Goal: Use online tool/utility: Utilize a website feature to perform a specific function

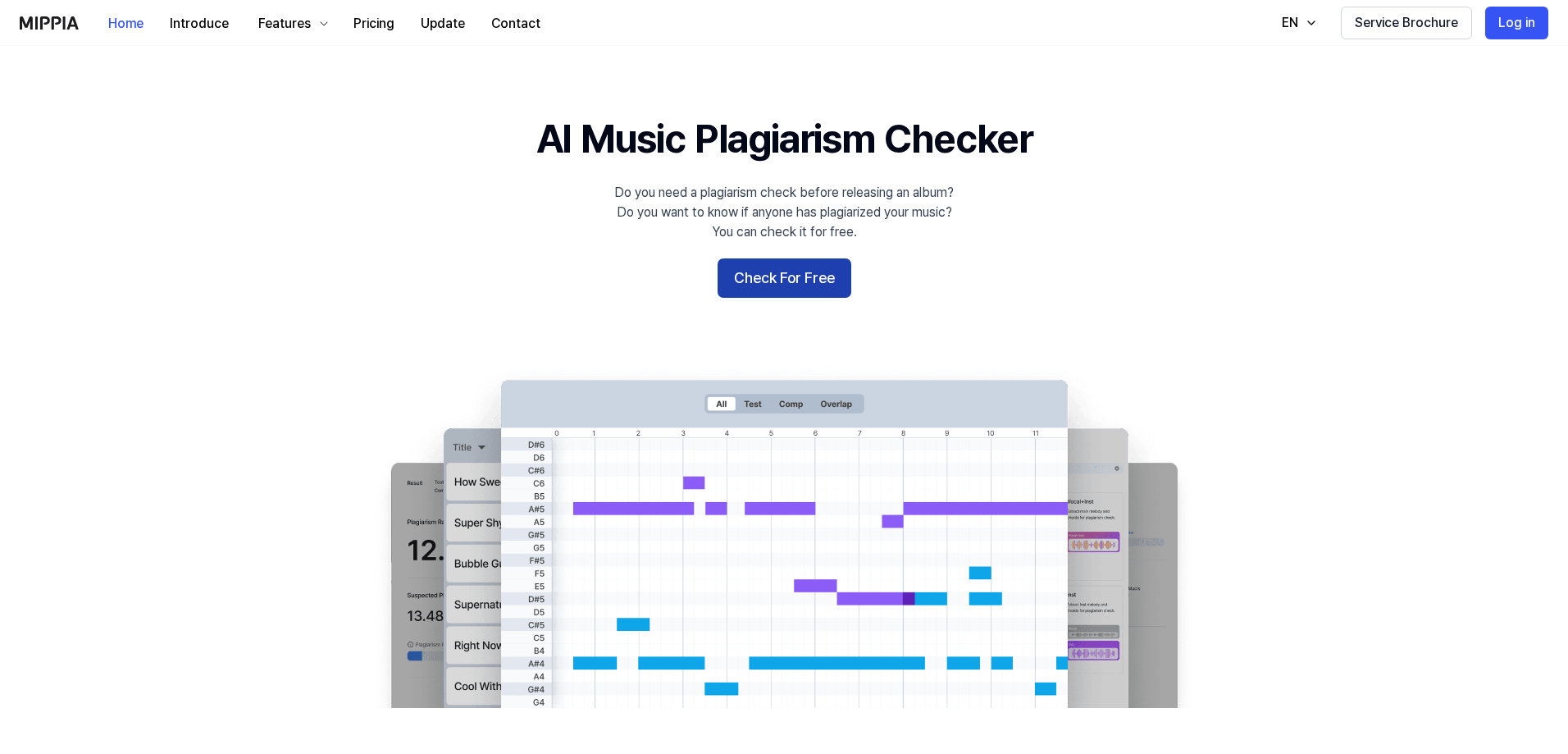
click at [756, 281] on button "Check For Free" at bounding box center [784, 278] width 134 height 40
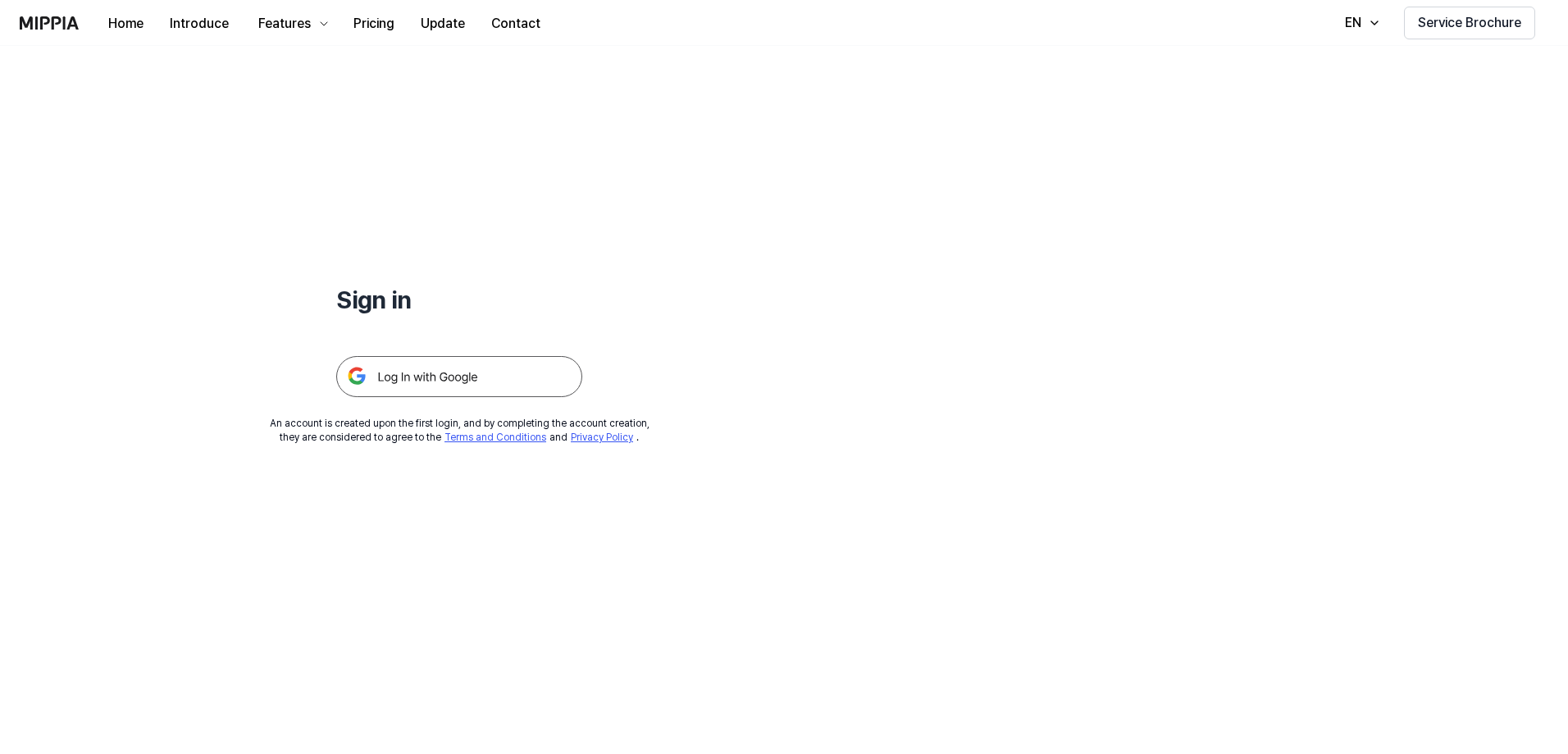
click at [520, 385] on img at bounding box center [459, 376] width 246 height 41
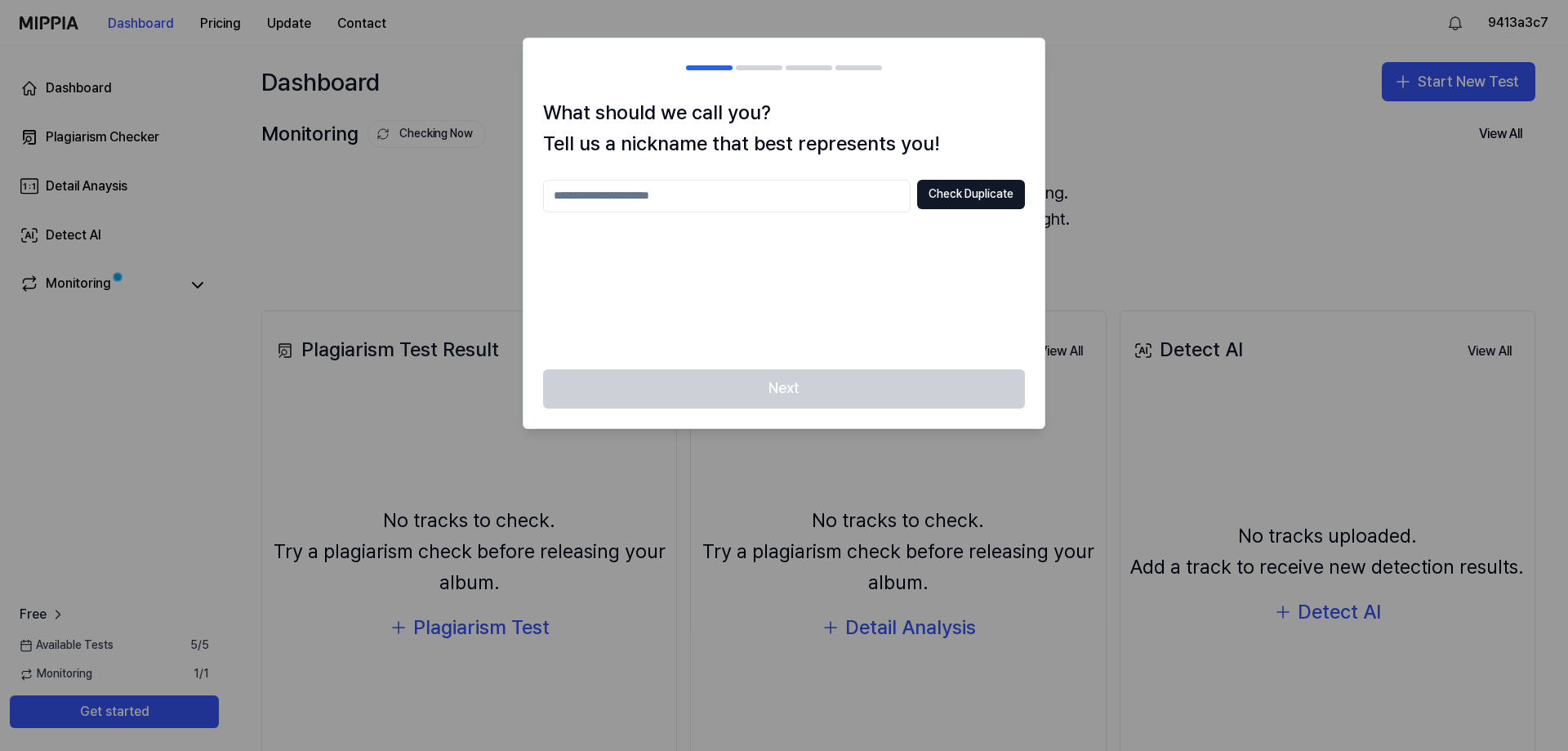
click at [776, 200] on input "text" at bounding box center [727, 196] width 368 height 33
type input "**********"
click at [962, 186] on button "Check Duplicate" at bounding box center [970, 195] width 108 height 30
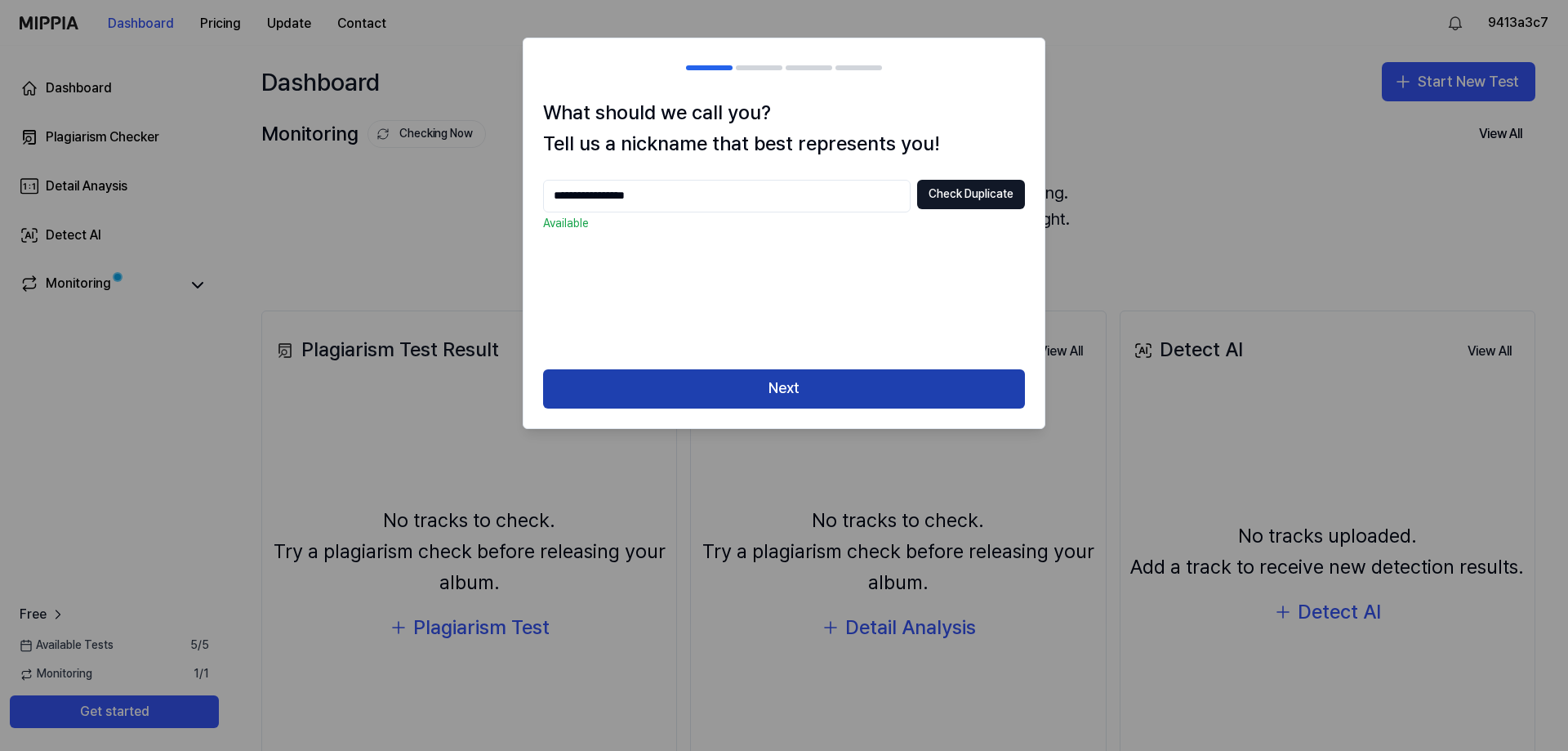
click at [824, 381] on button "Next" at bounding box center [784, 389] width 482 height 40
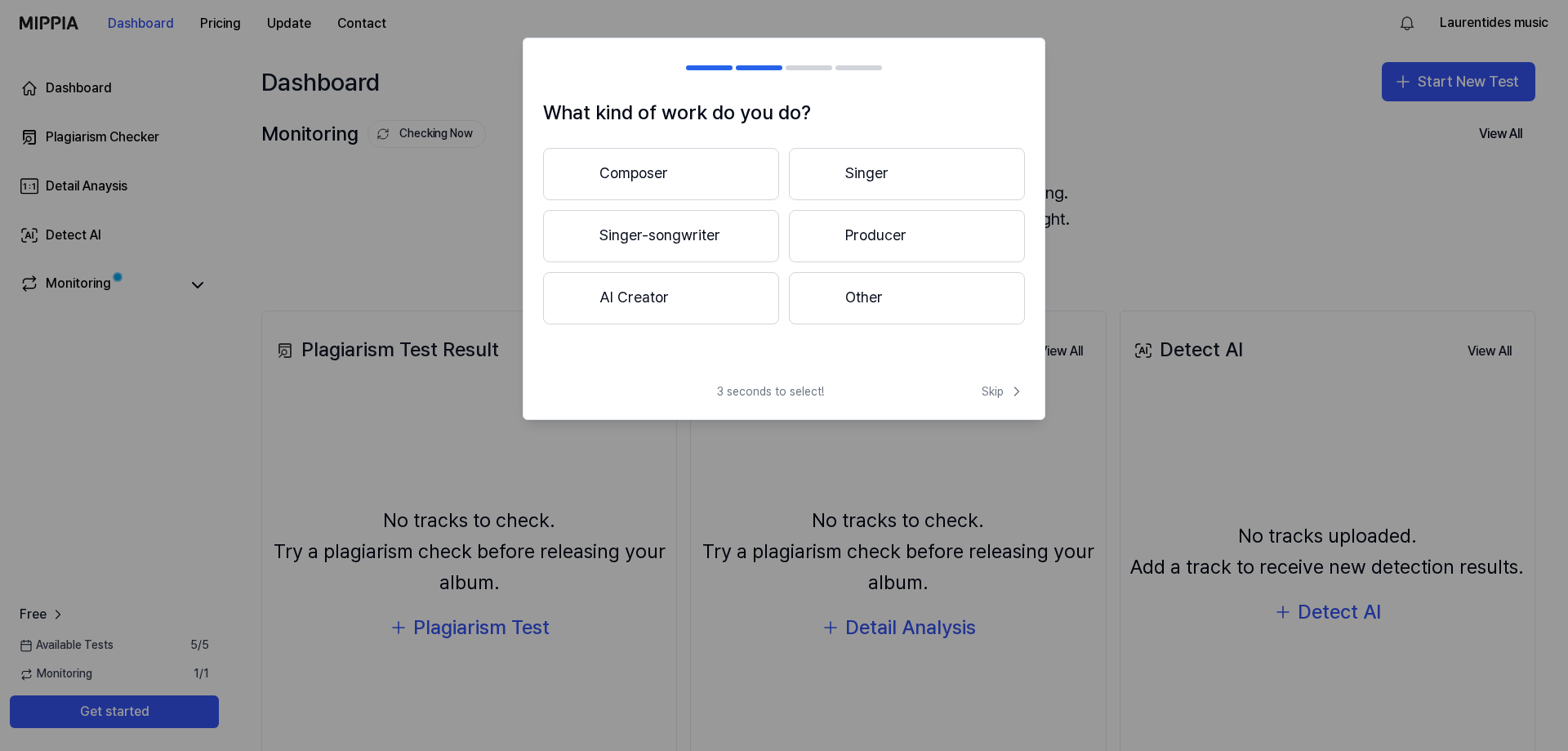
click at [682, 175] on button "Composer" at bounding box center [661, 174] width 236 height 52
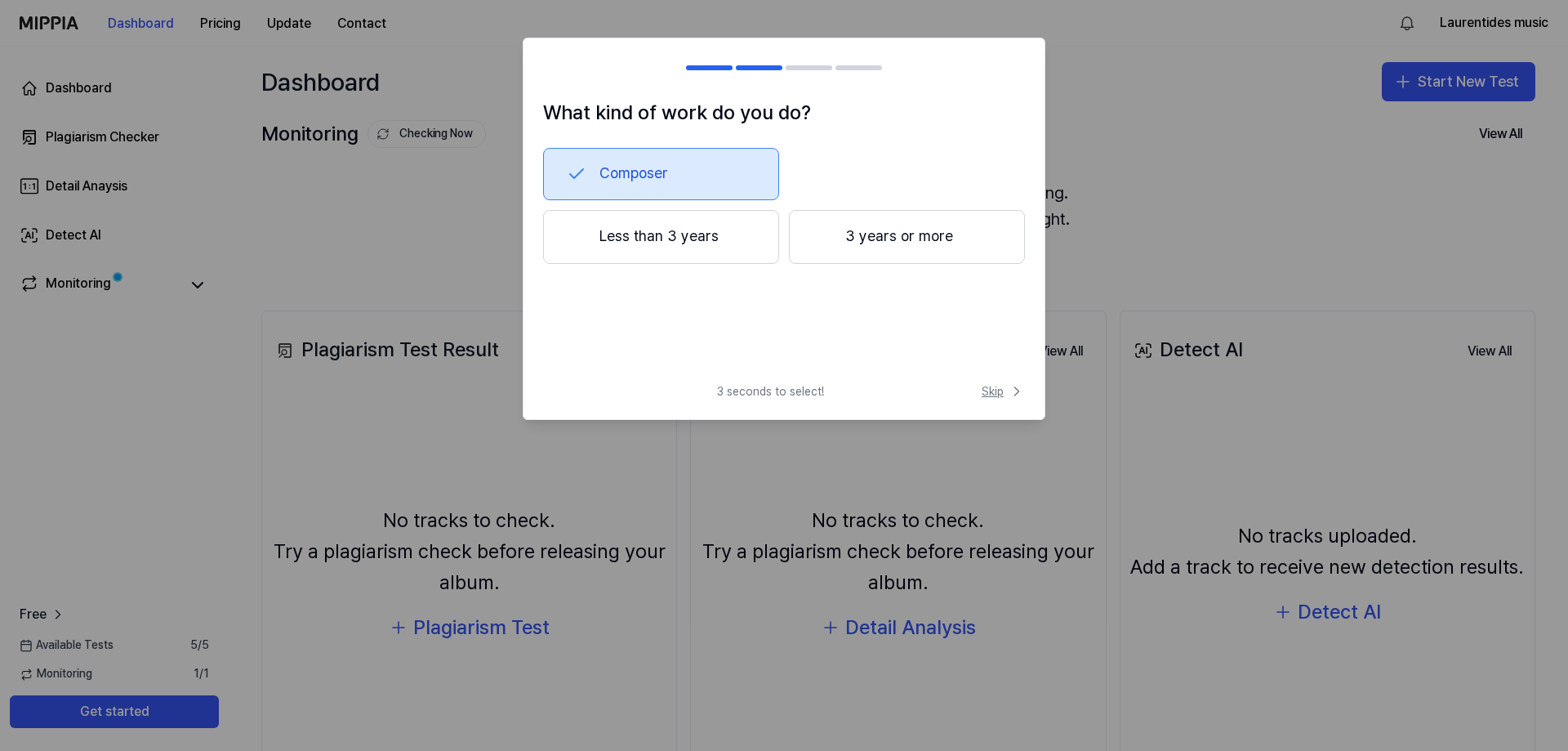
click at [994, 386] on span "Skip" at bounding box center [1004, 391] width 43 height 17
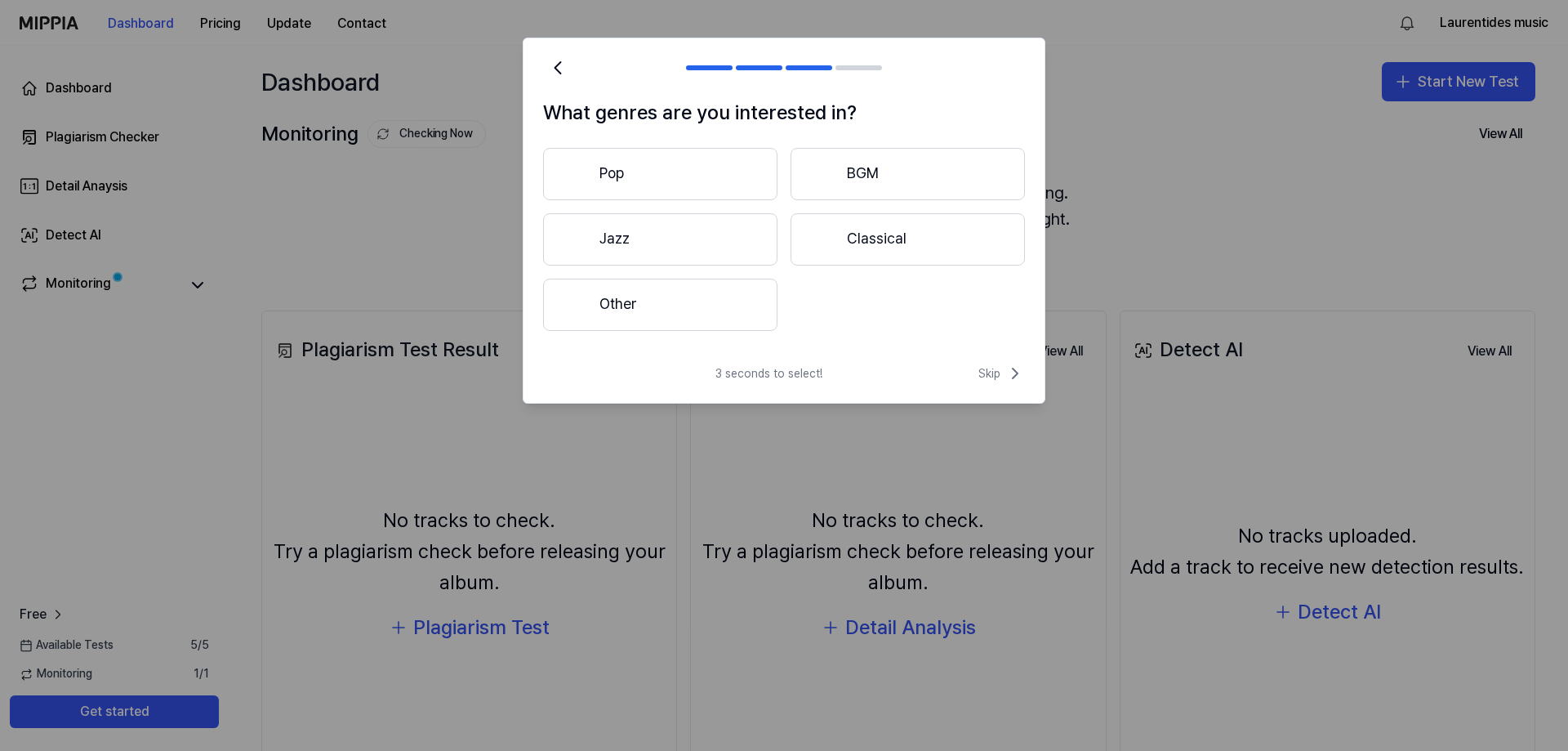
click at [642, 173] on button "Pop" at bounding box center [660, 174] width 234 height 52
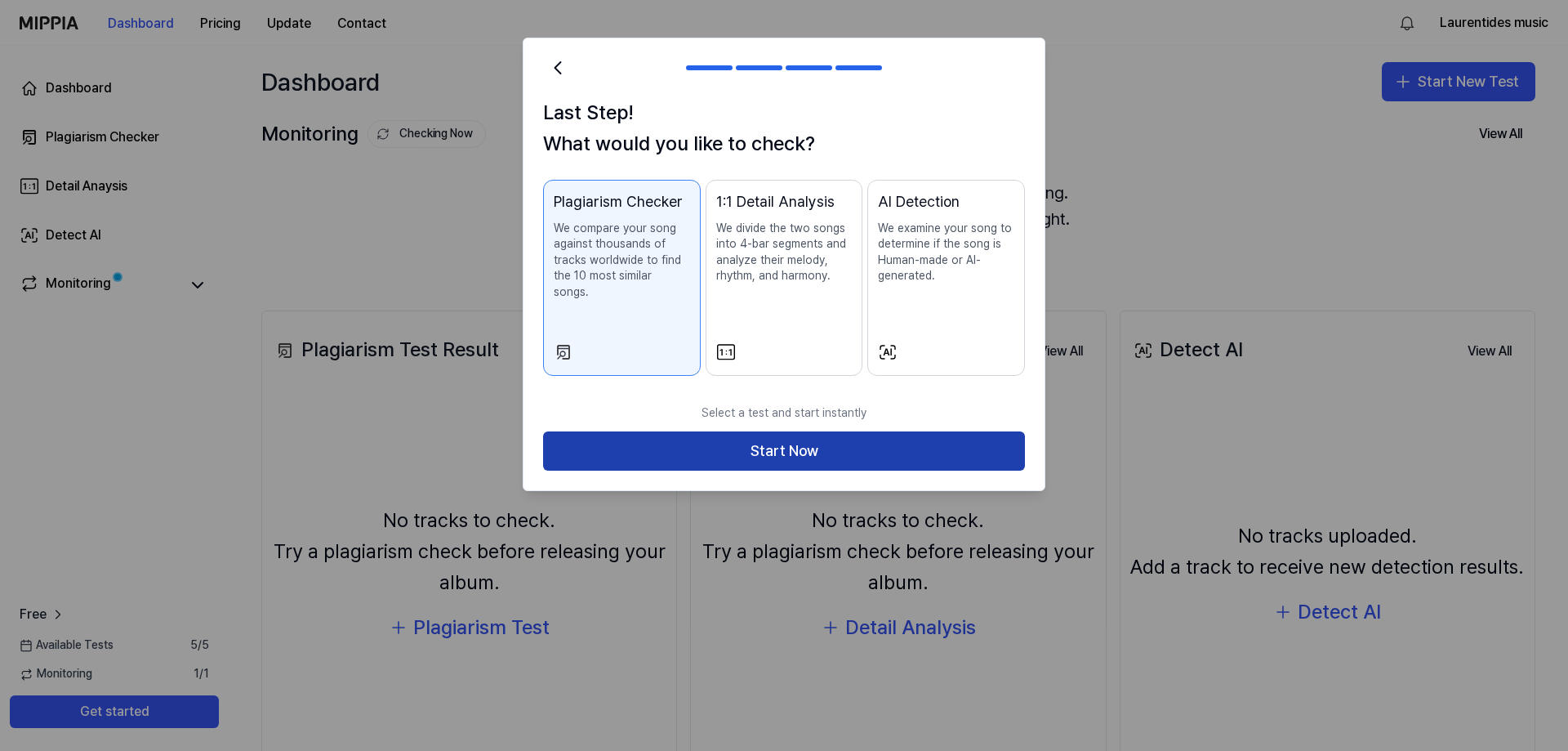
click at [878, 436] on button "Start Now" at bounding box center [784, 451] width 482 height 40
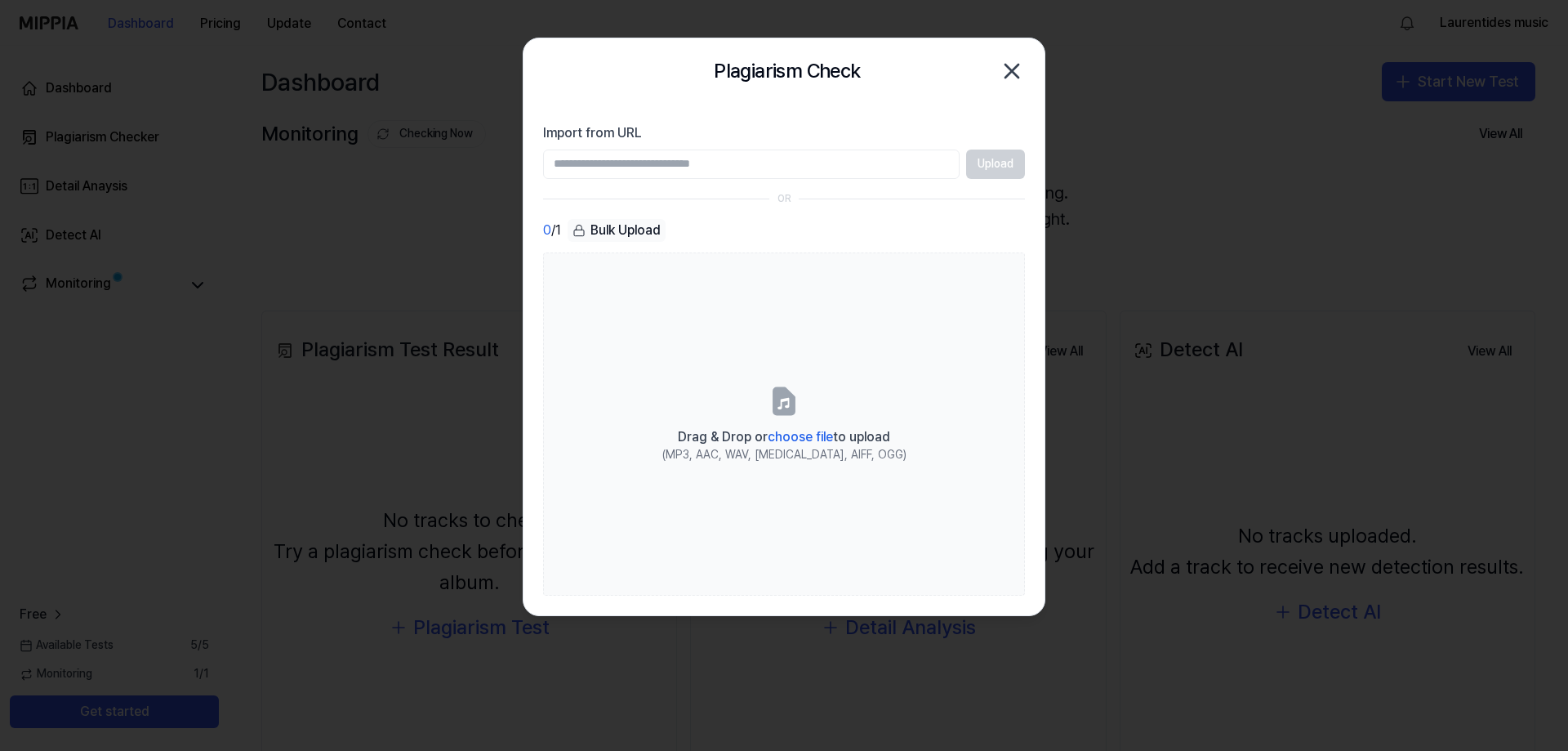
paste input "**********"
type input "**********"
click at [986, 160] on button "Upload" at bounding box center [996, 164] width 59 height 30
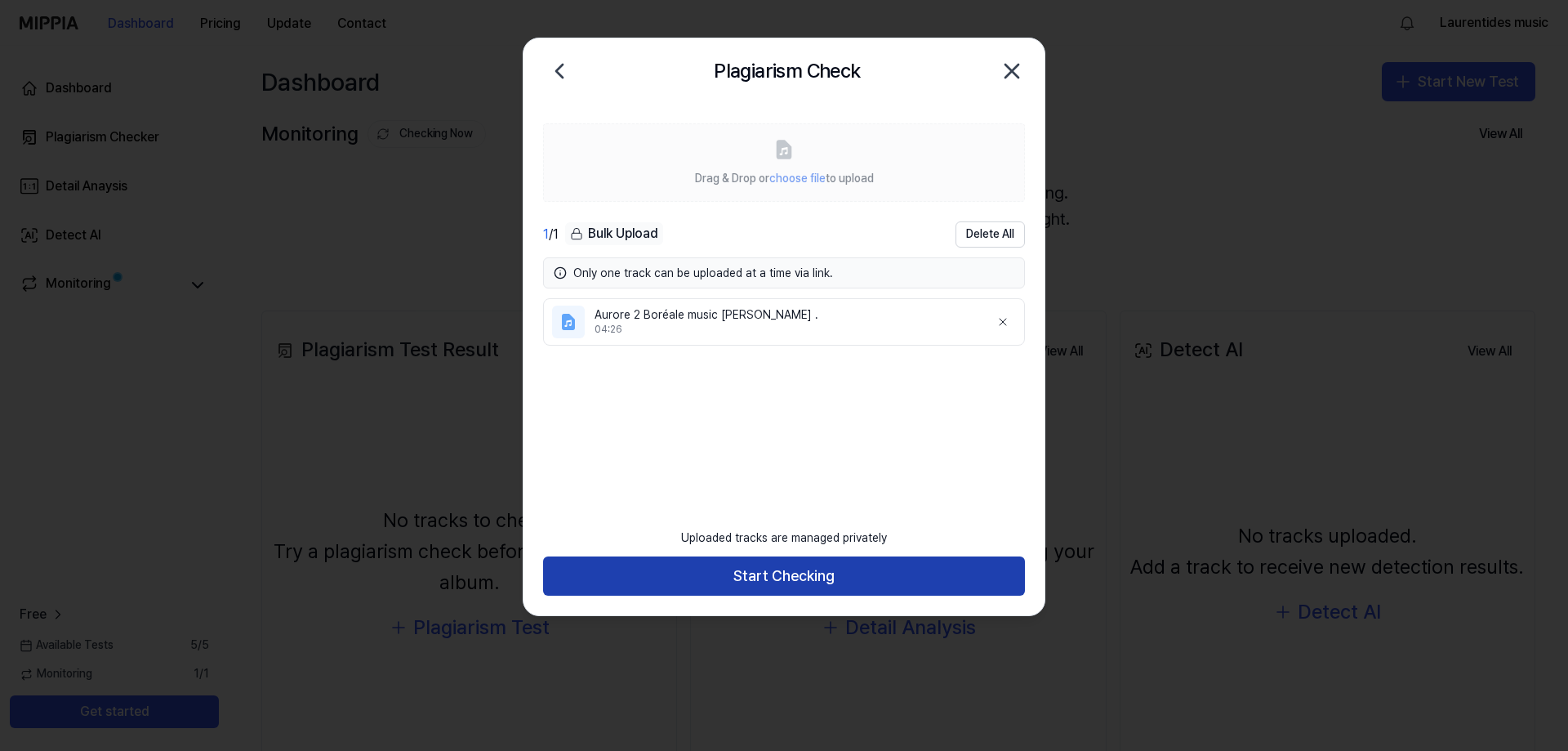
click at [803, 569] on button "Start Checking" at bounding box center [784, 576] width 482 height 40
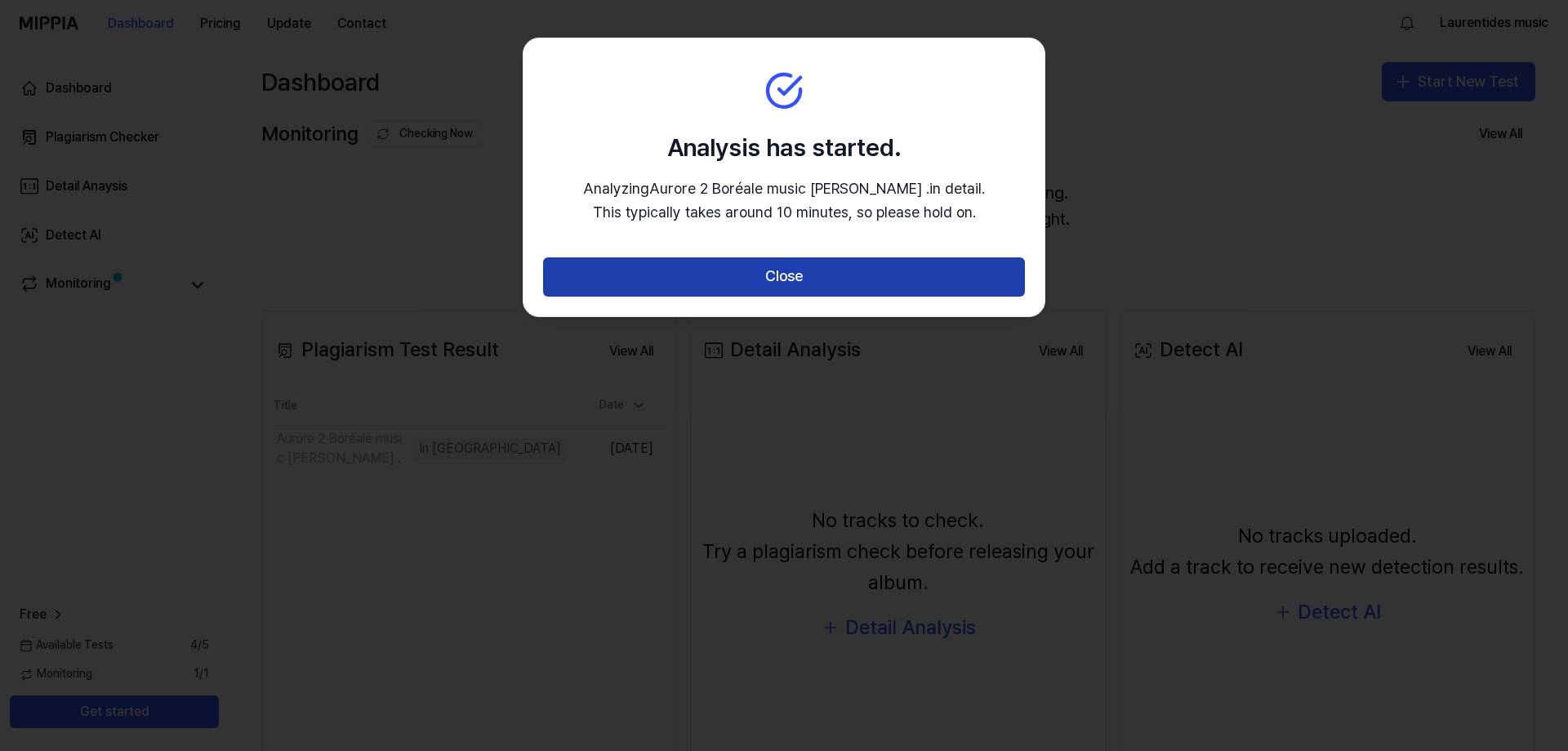
click at [766, 277] on button "Close" at bounding box center [784, 277] width 482 height 40
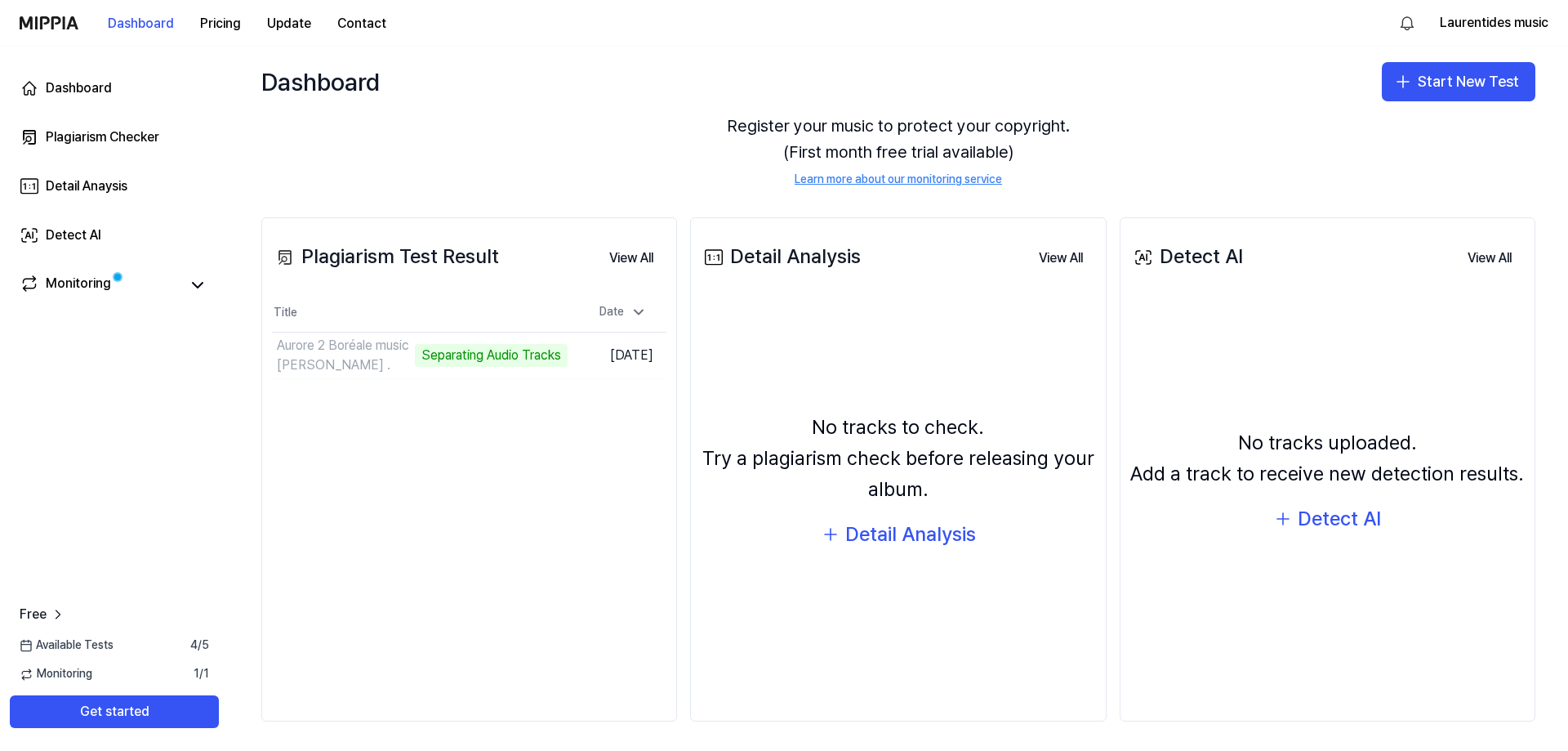
scroll to position [97, 0]
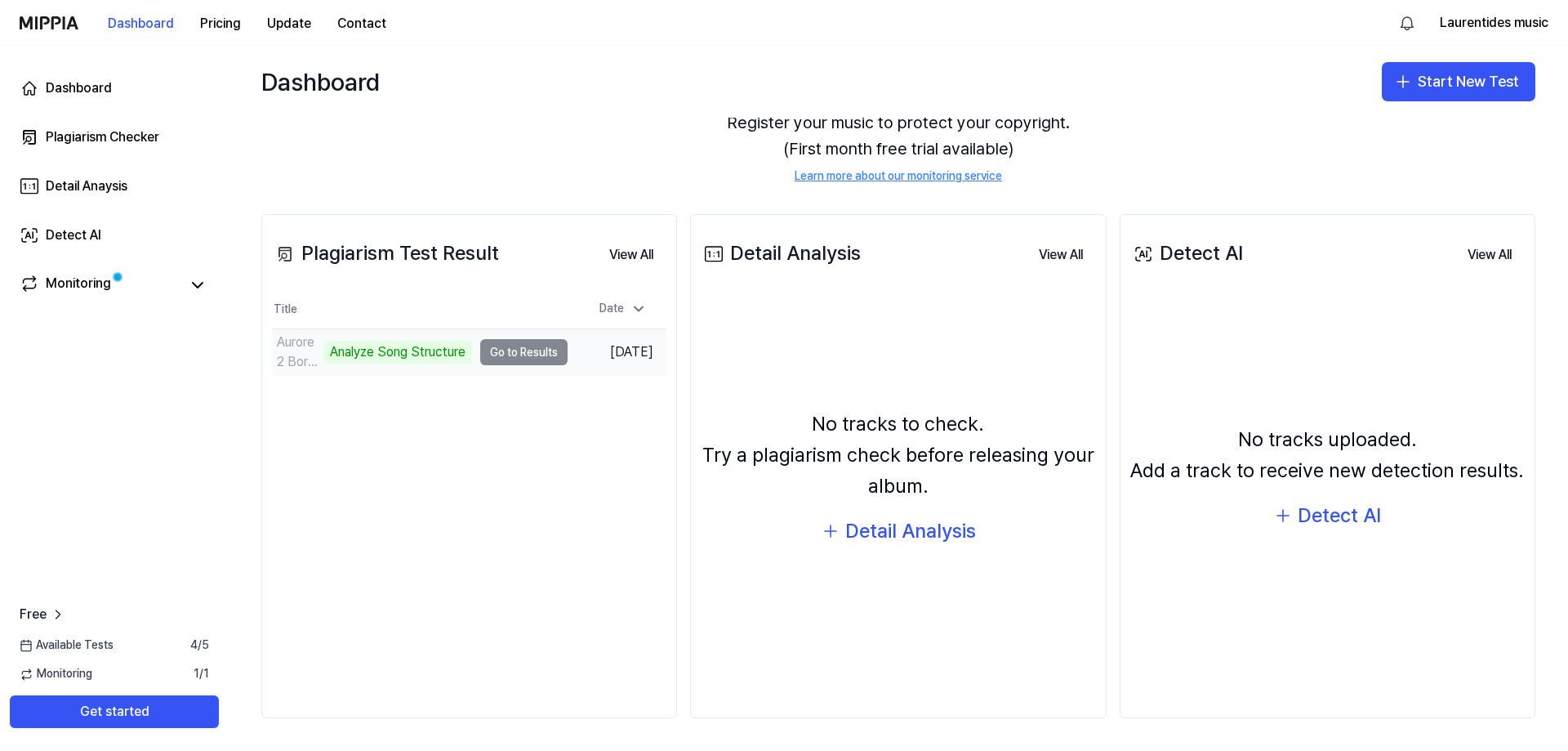
click at [488, 354] on td "Aurore 2 Boréale music DIDIER FOURNIER . Analyze Song Structure Go to Results" at bounding box center [419, 352] width 295 height 45
click at [507, 354] on td "Aurore 2 Boréale music DIDIER FOURNIER . Analyze Song Structure Go to Results" at bounding box center [419, 352] width 295 height 45
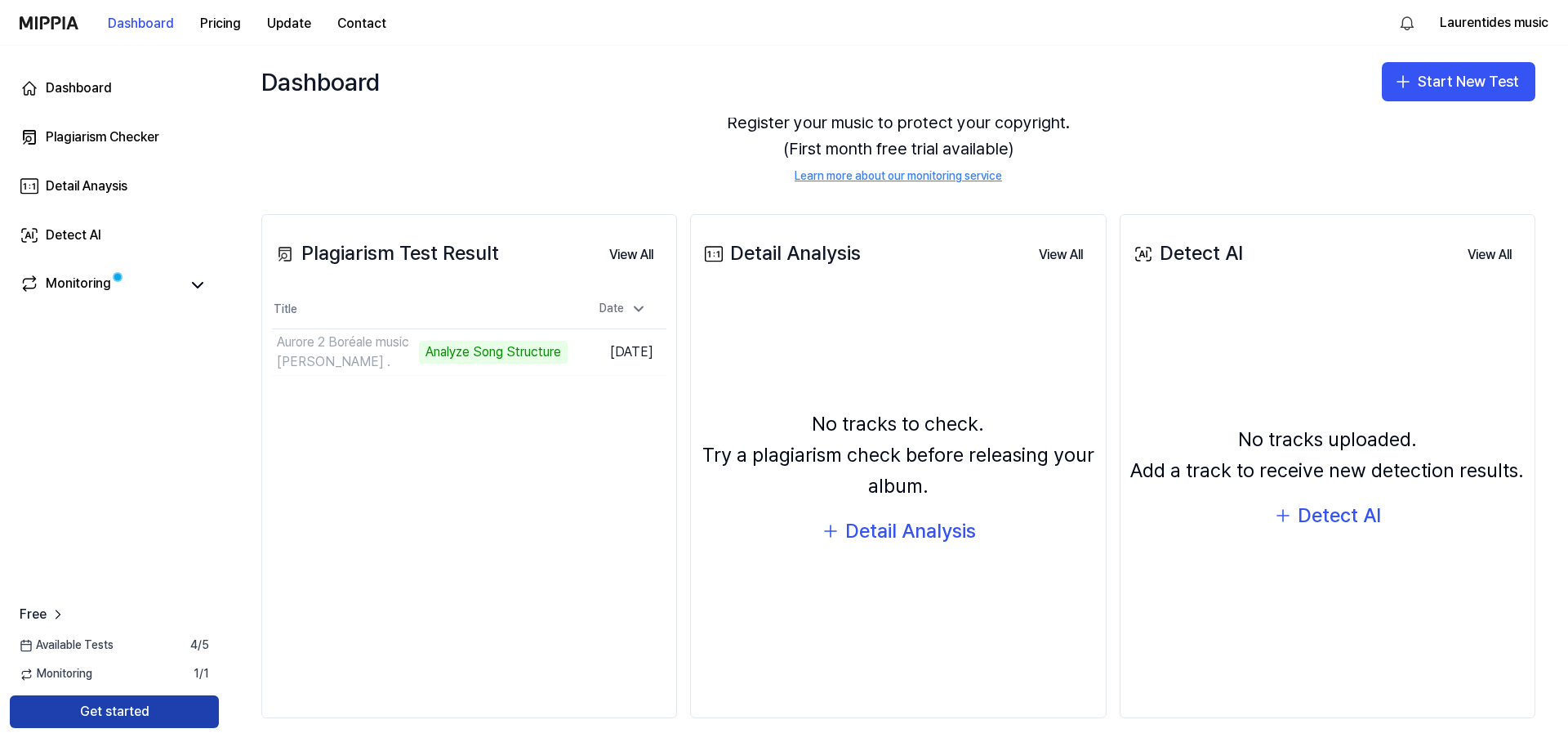
click at [163, 711] on button "Get started" at bounding box center [115, 710] width 209 height 33
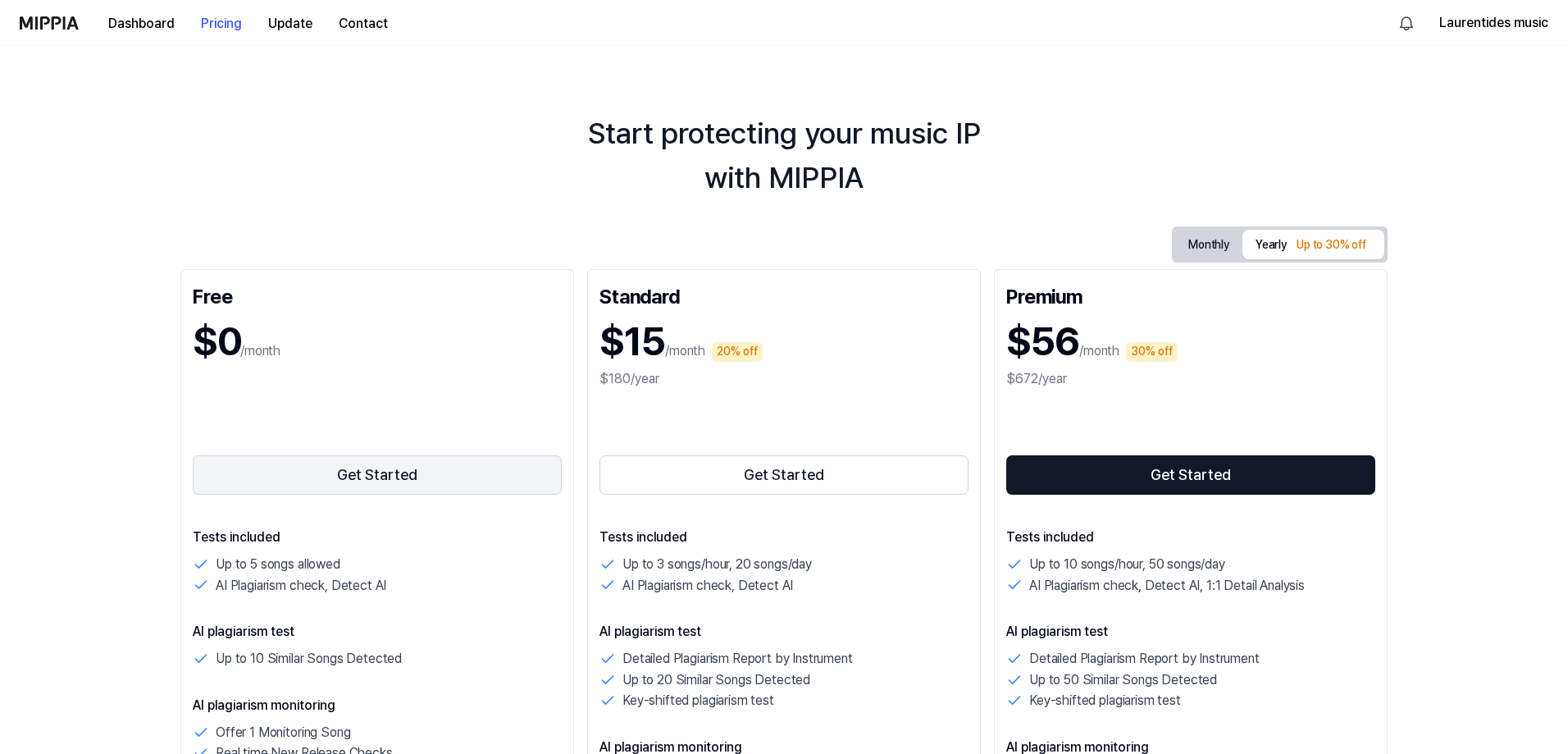
click at [426, 475] on button "Get Started" at bounding box center [377, 475] width 369 height 40
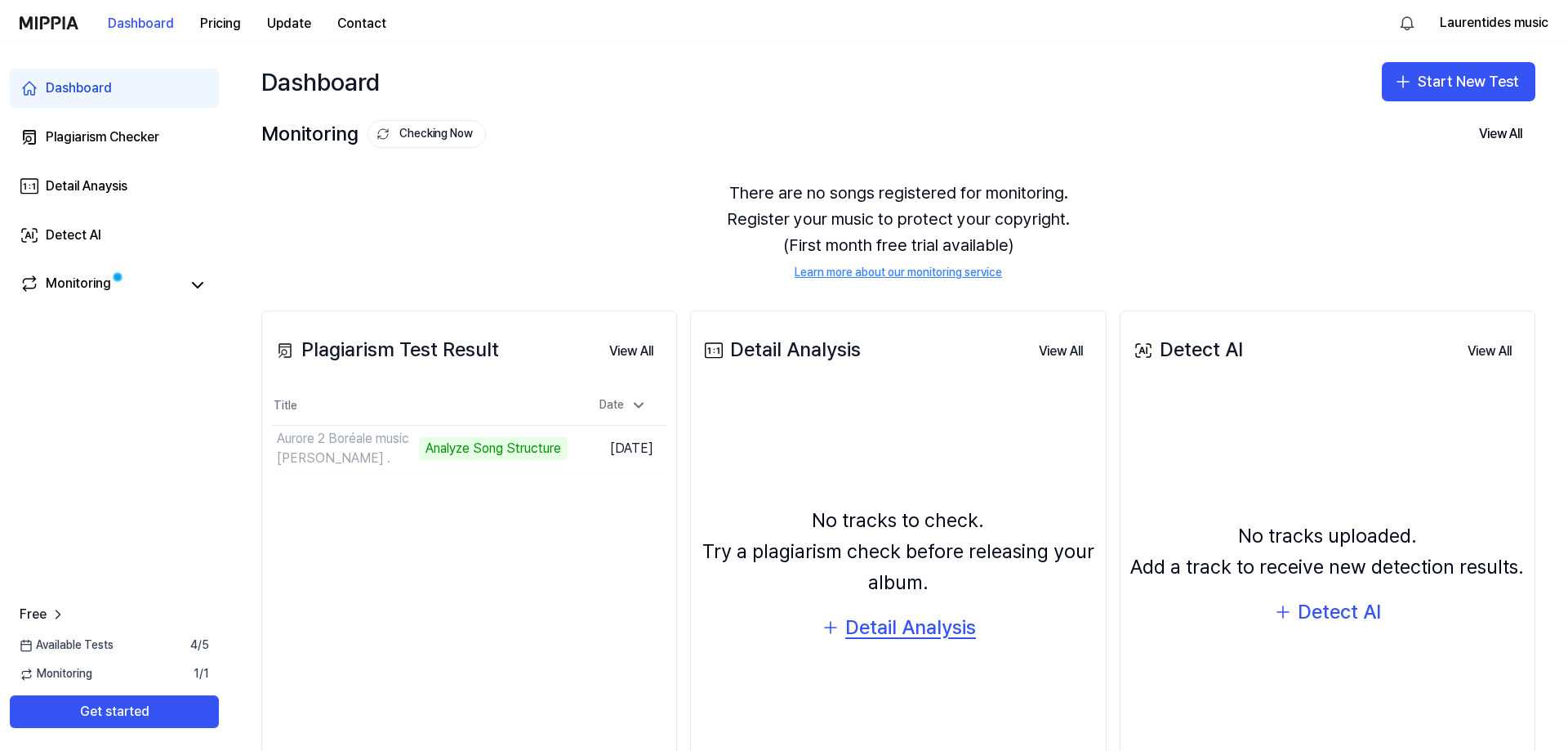
click at [913, 621] on div "Detail Analysis" at bounding box center [910, 626] width 130 height 31
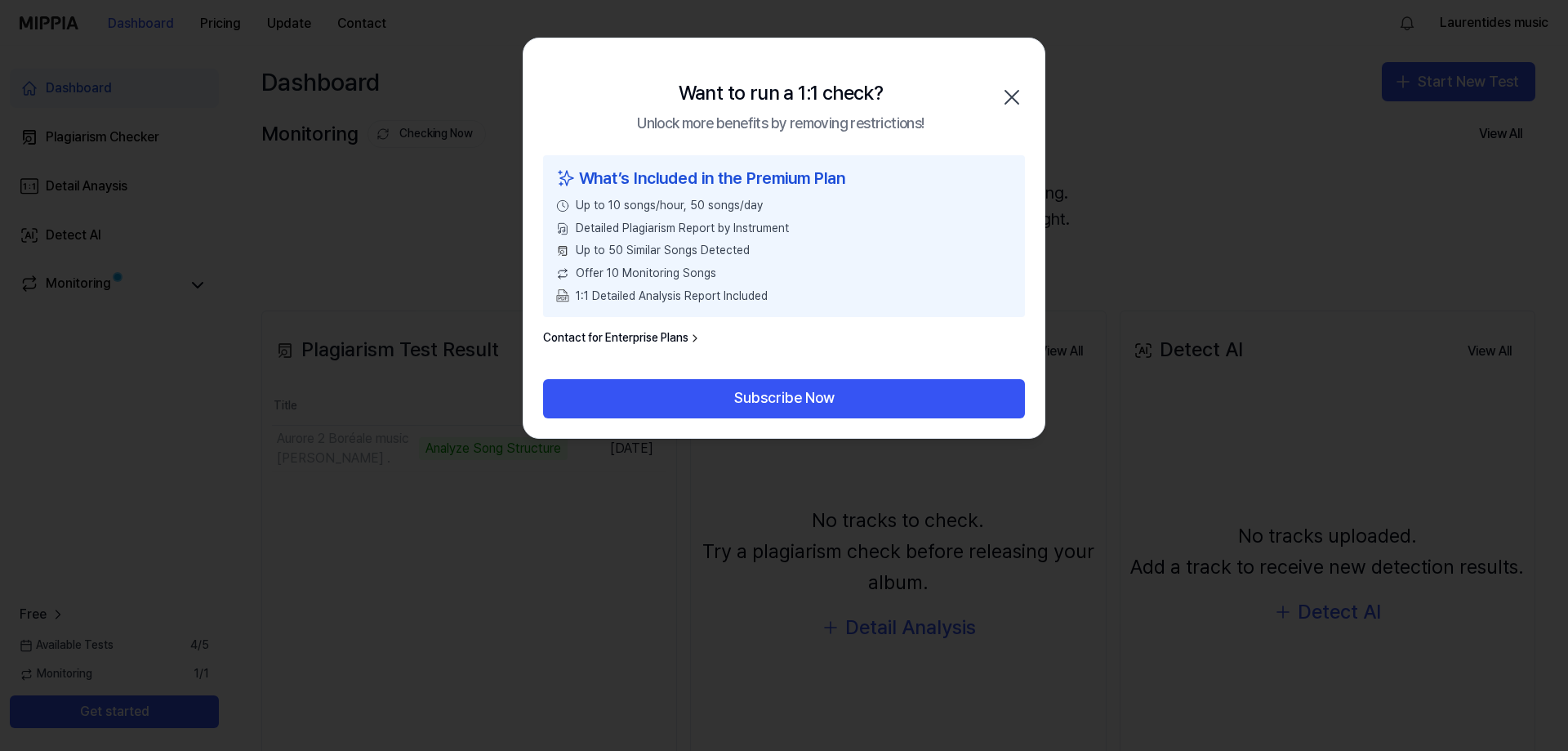
click at [1013, 92] on icon "button" at bounding box center [1012, 97] width 26 height 26
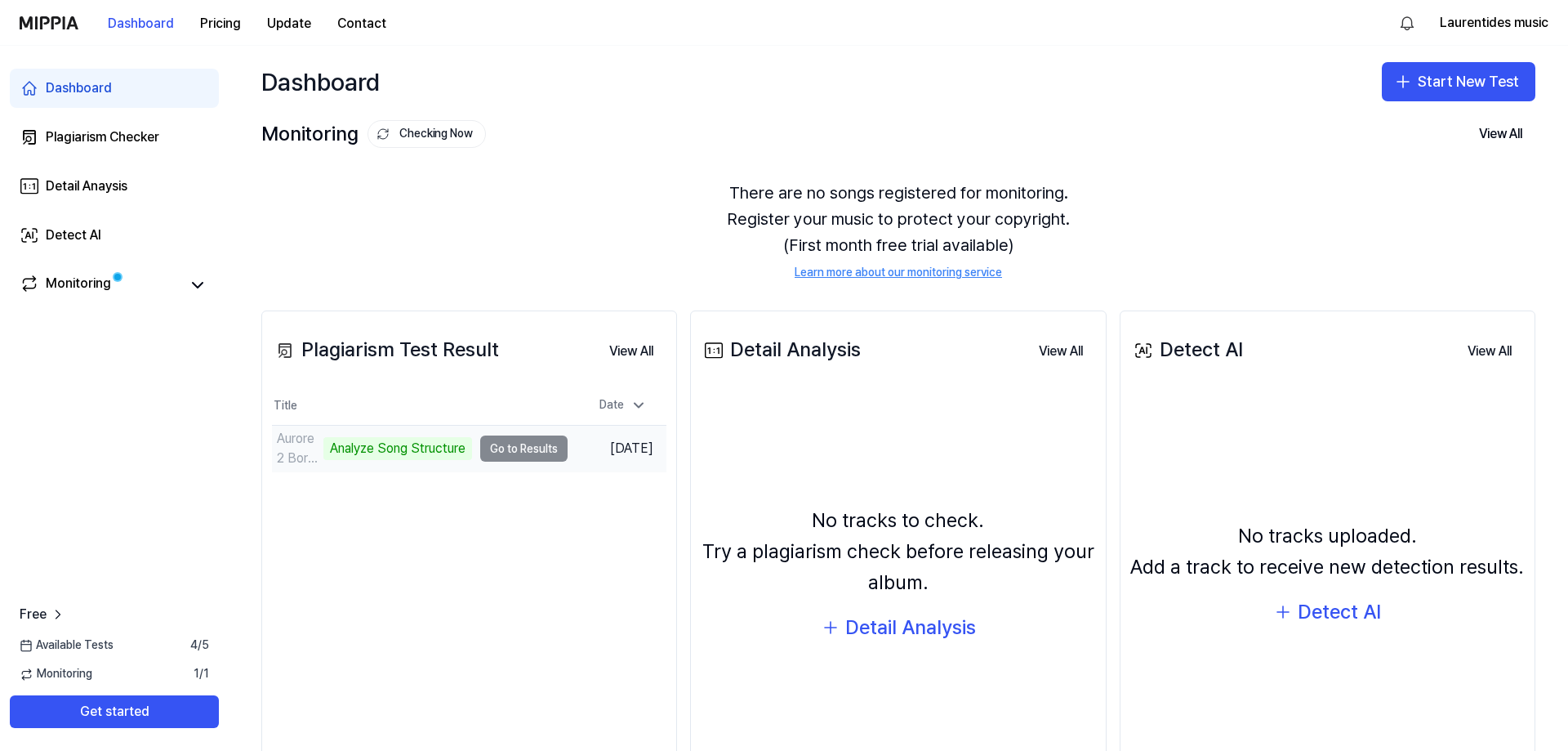
click at [506, 455] on td "Aurore 2 Boréale music DIDIER FOURNIER . Analyze Song Structure Go to Results" at bounding box center [419, 449] width 295 height 45
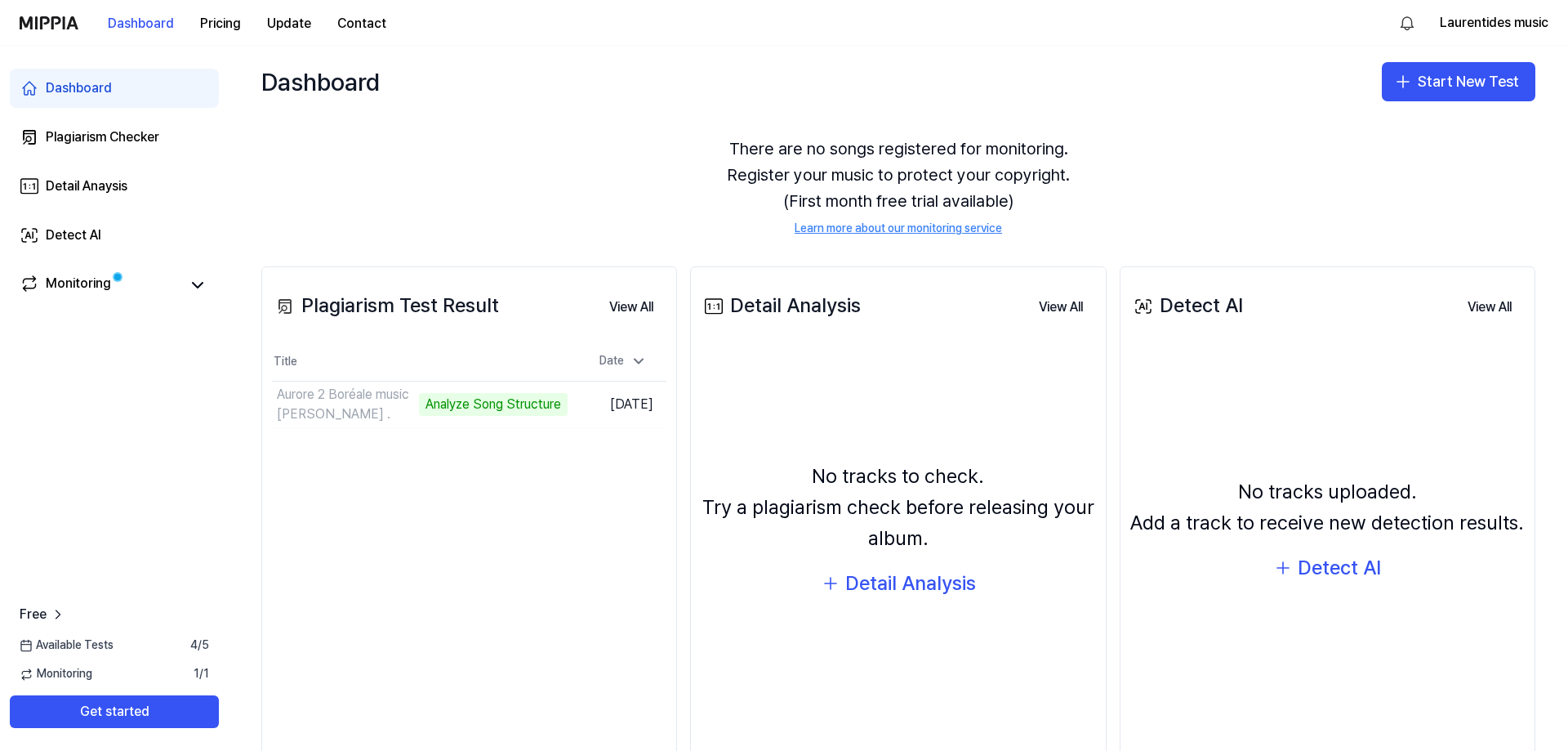
scroll to position [15, 0]
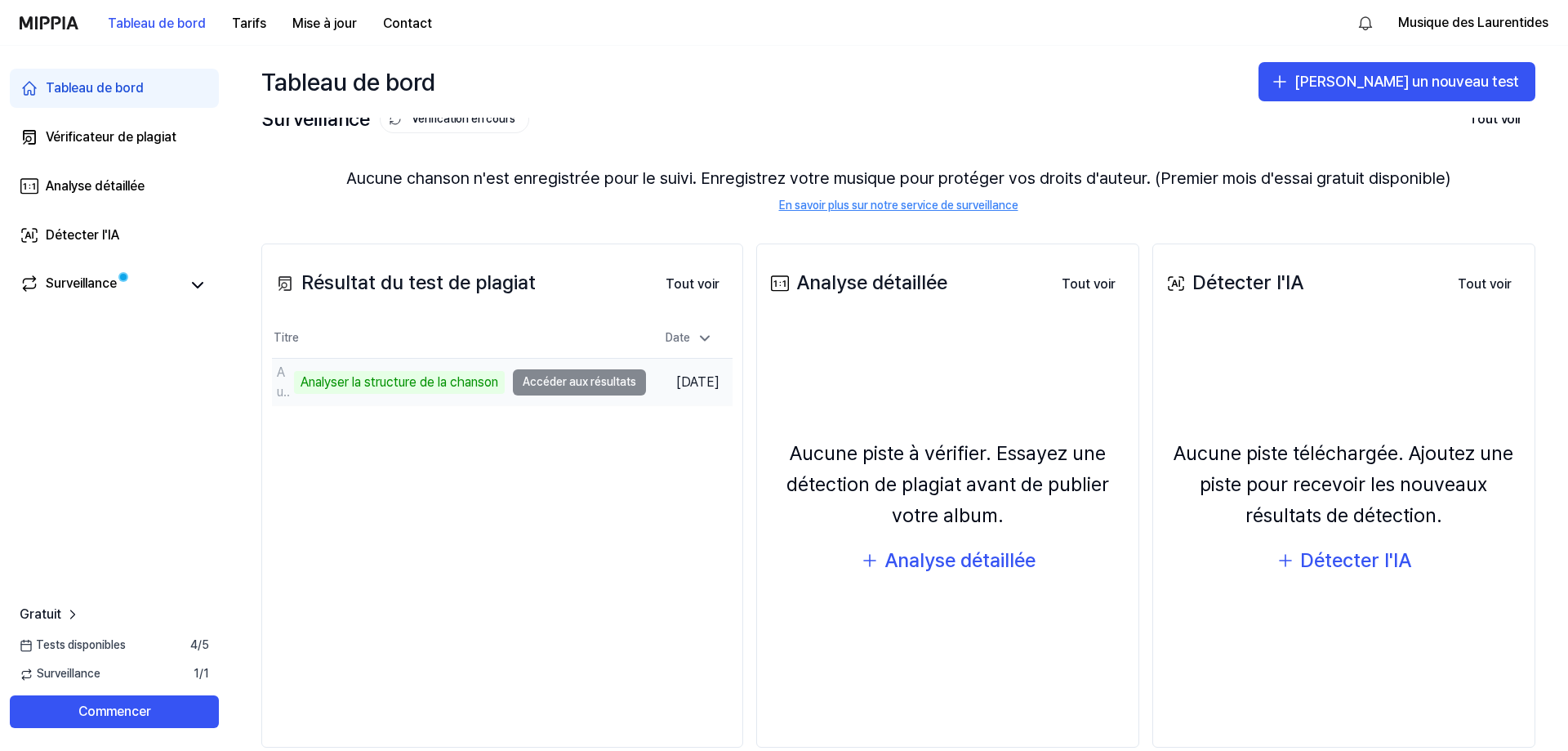
click at [422, 381] on font "Analyser la structure de la chanson" at bounding box center [399, 382] width 198 height 16
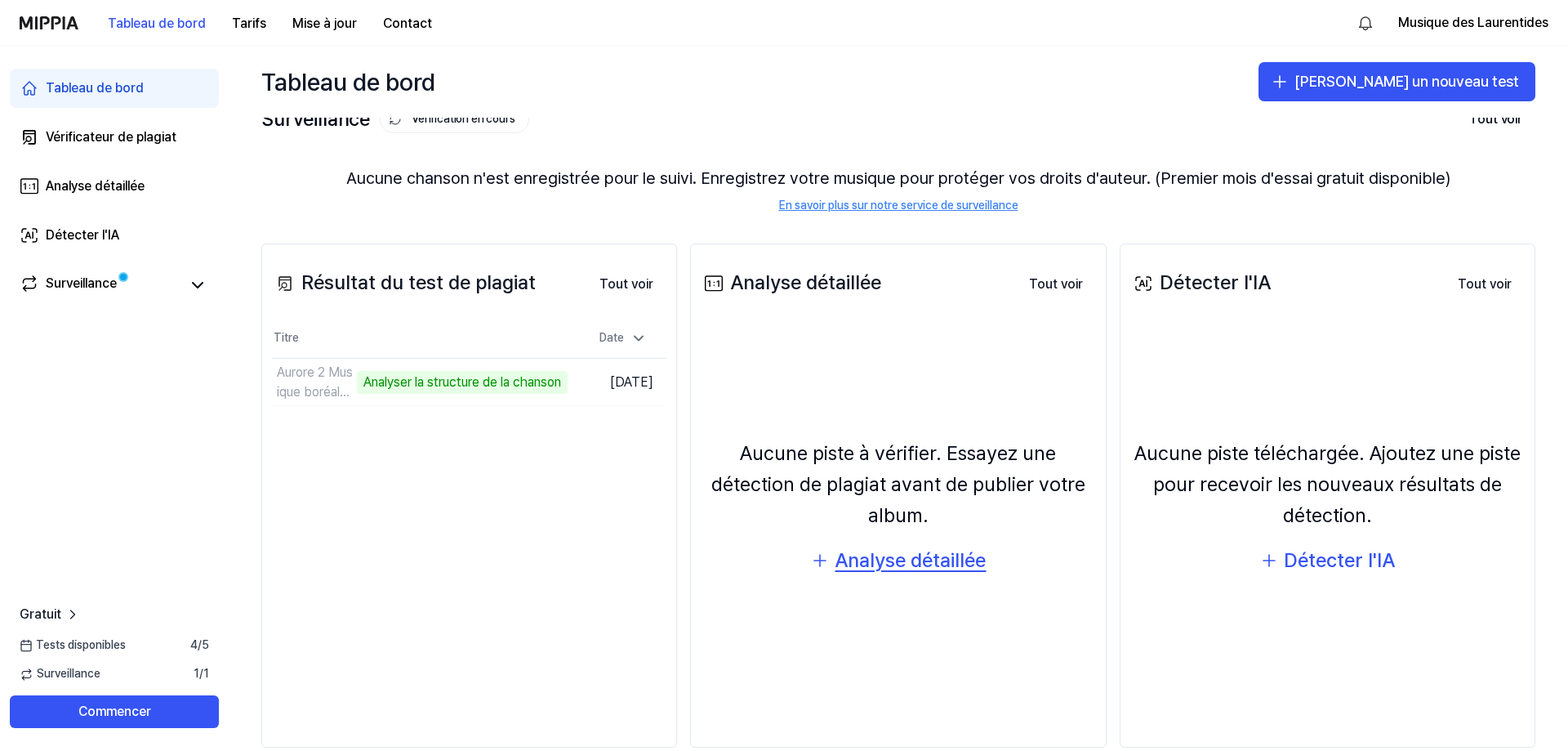
click at [898, 564] on font "Analyse détaillée" at bounding box center [910, 560] width 151 height 24
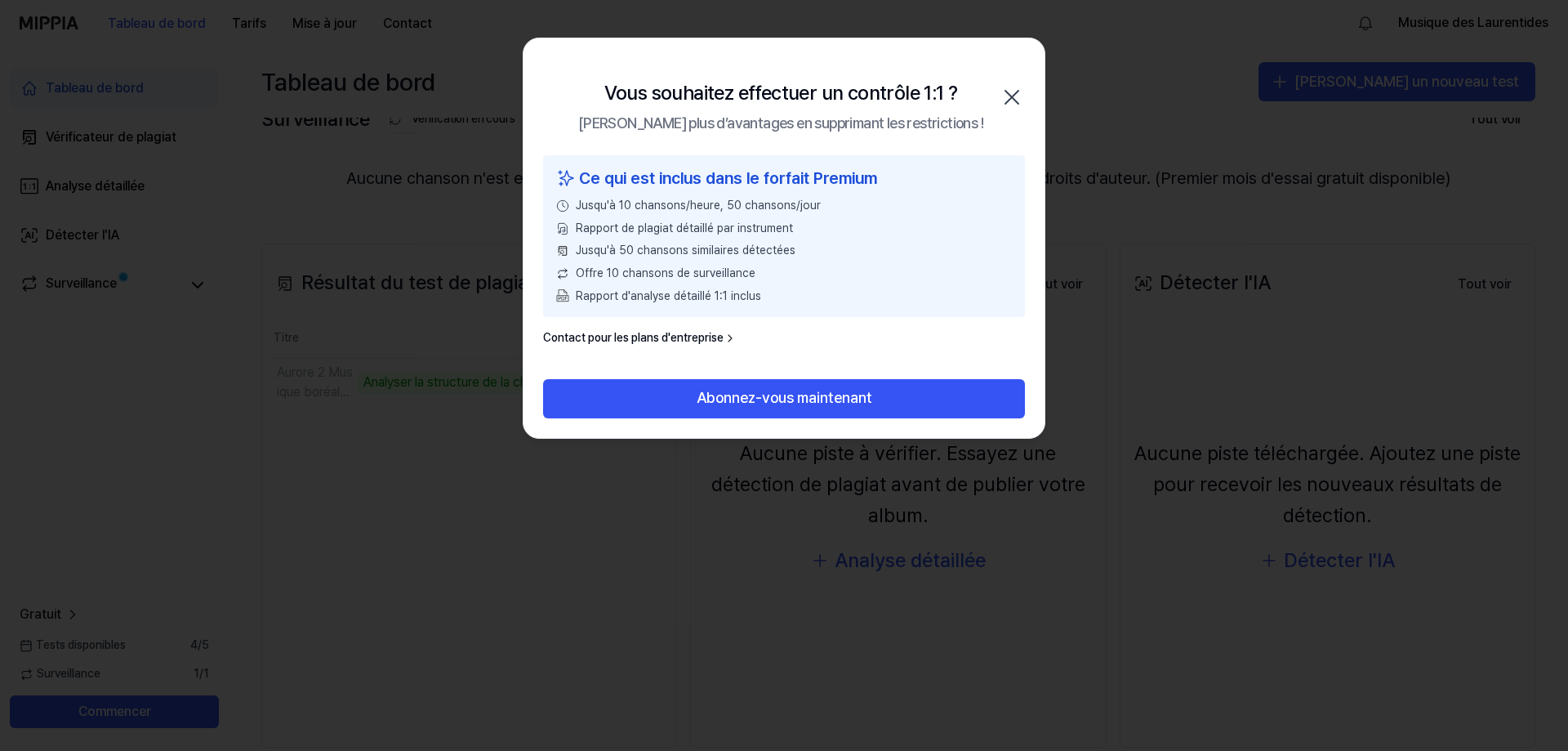
click at [1011, 92] on icon "button" at bounding box center [1012, 97] width 26 height 26
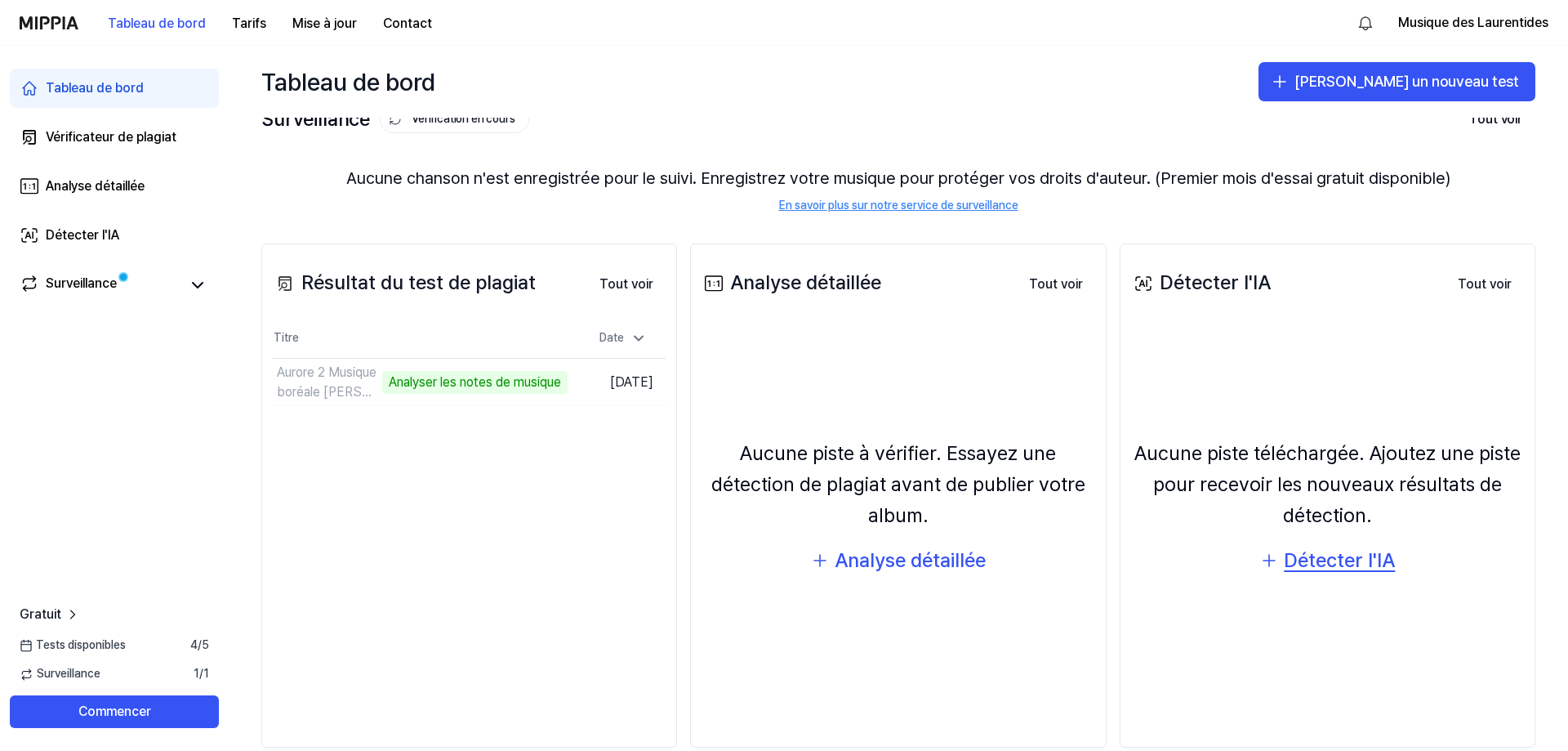
click at [1294, 566] on font "Détecter l'IA" at bounding box center [1339, 560] width 111 height 24
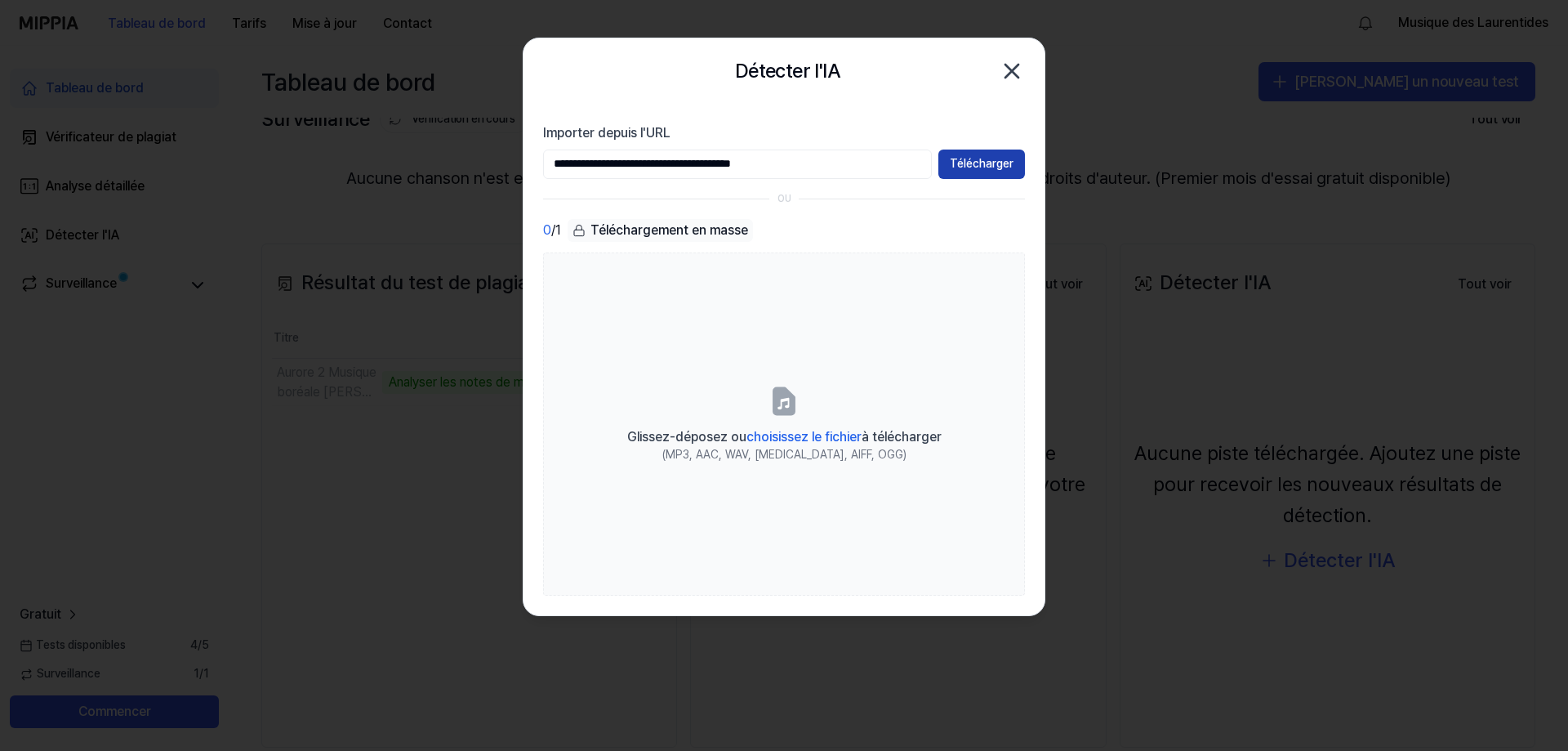
type input "**********"
click at [971, 167] on font "Télécharger" at bounding box center [981, 163] width 63 height 13
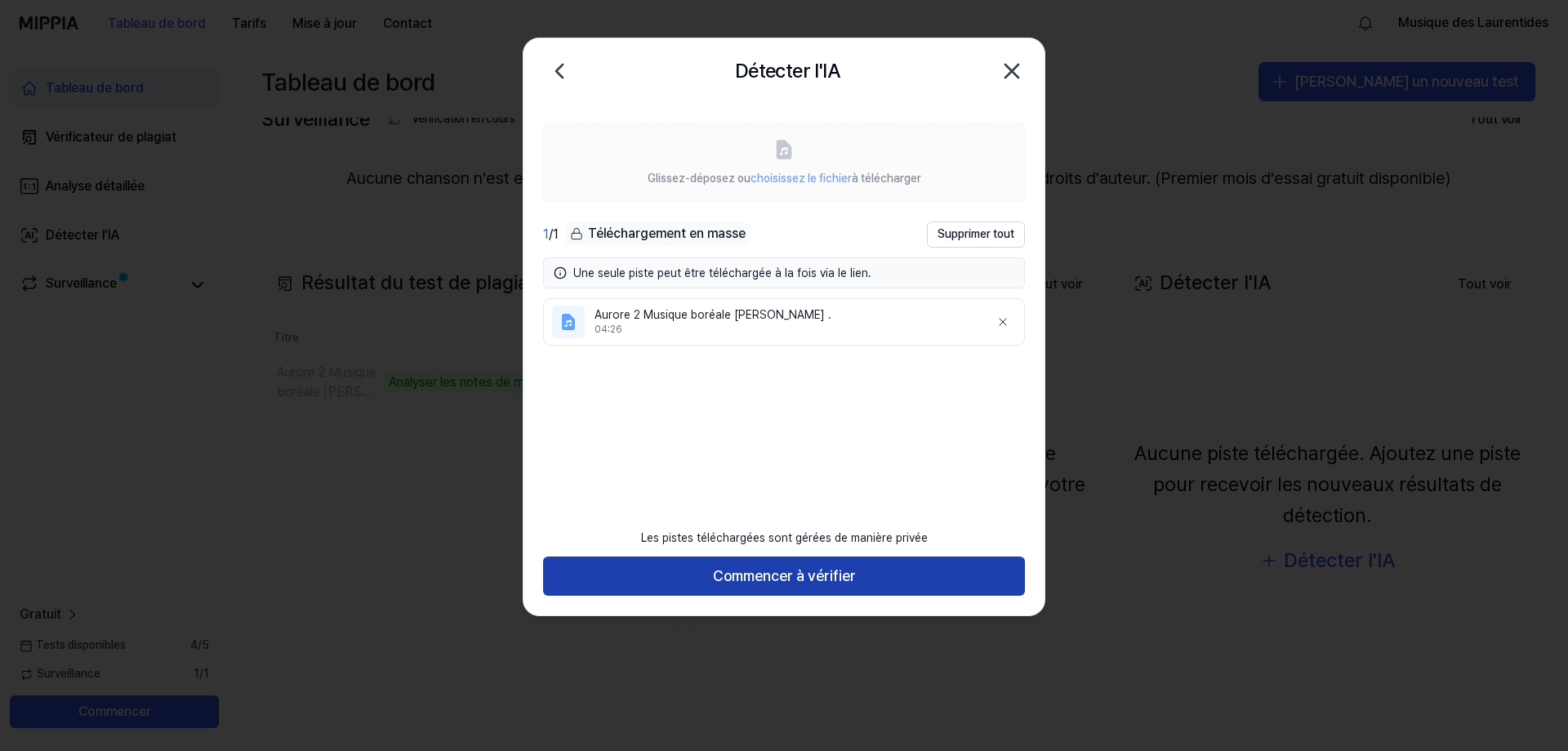
click at [850, 576] on font "Commencer à vérifier" at bounding box center [784, 575] width 143 height 17
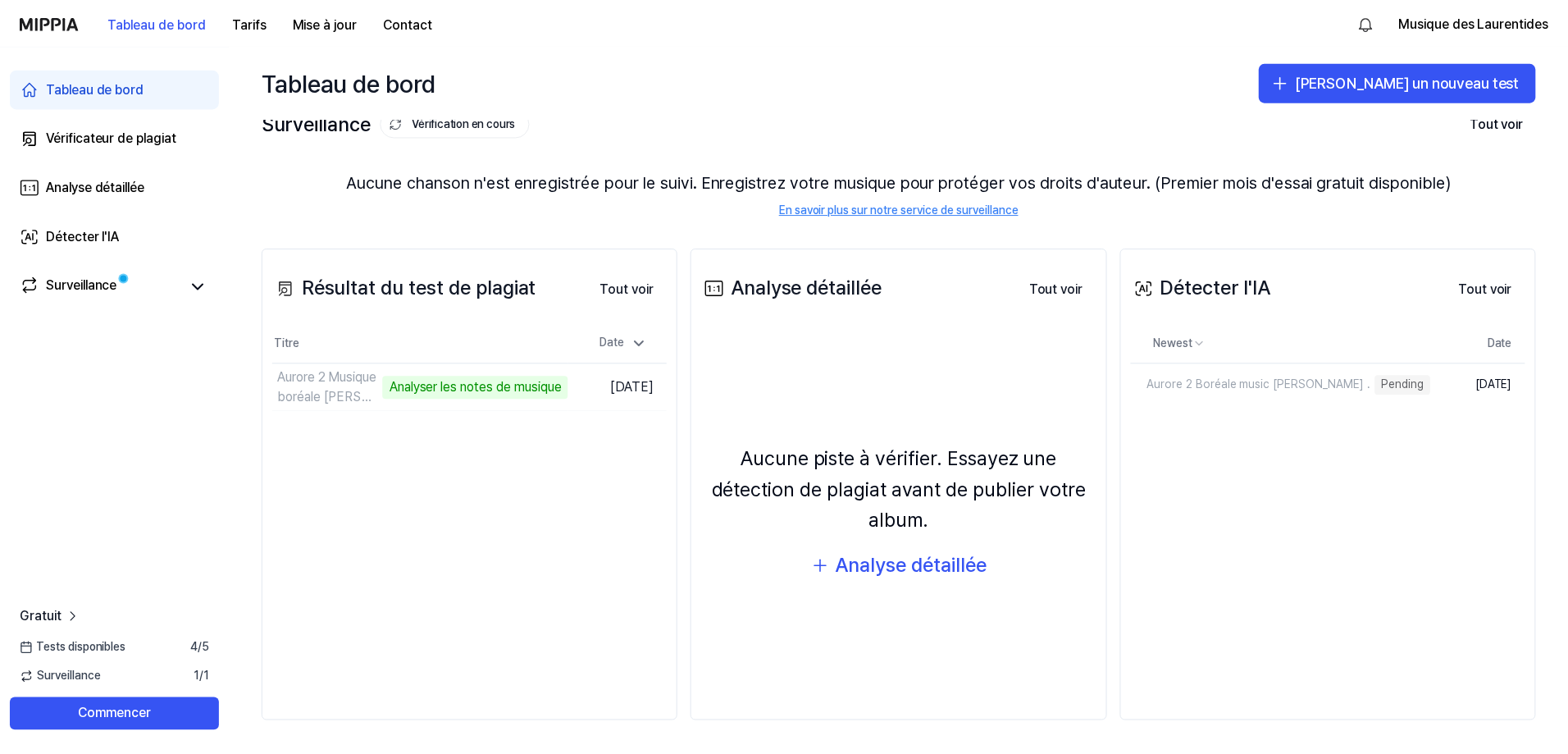
scroll to position [12, 0]
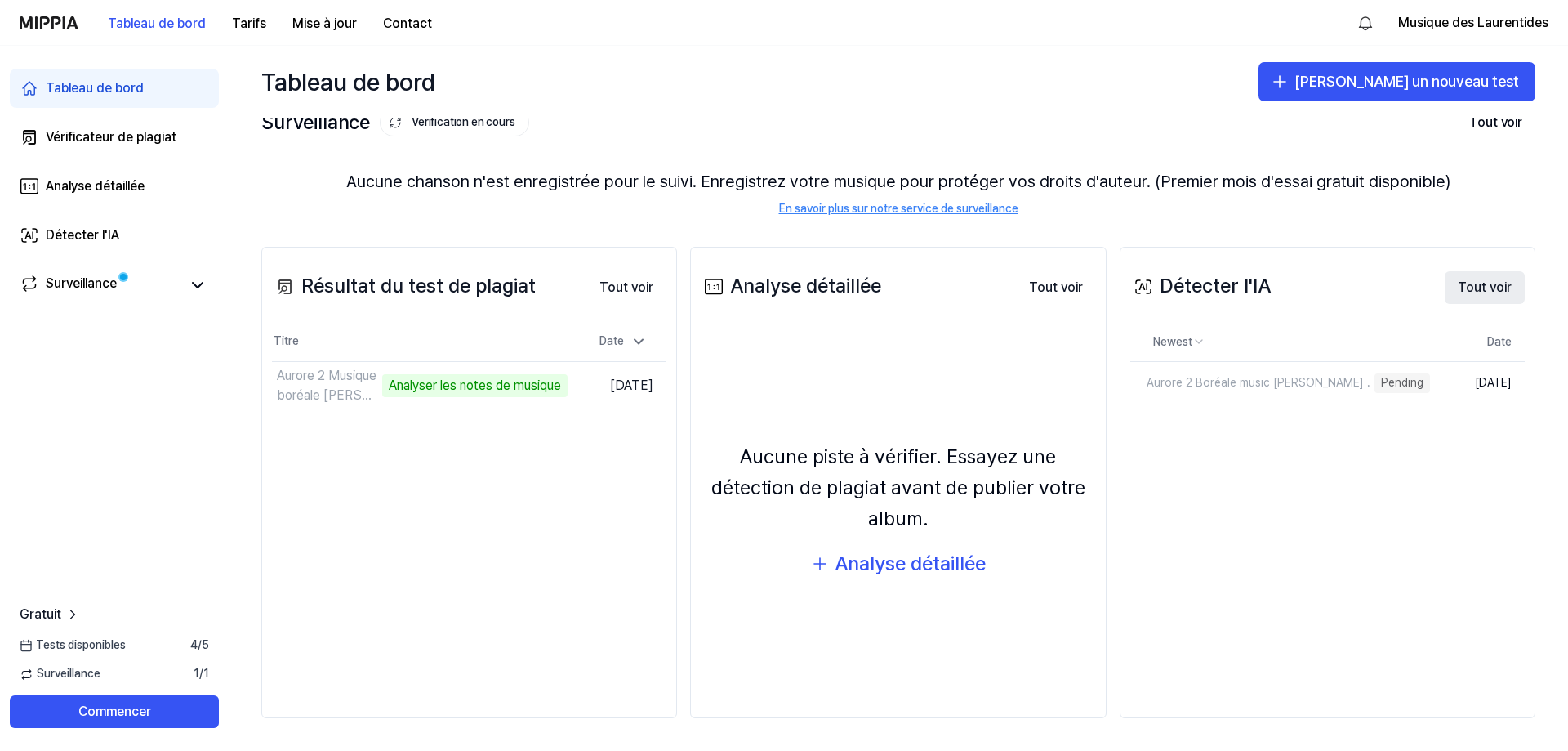
click at [1486, 292] on font "Tout voir" at bounding box center [1484, 288] width 54 height 16
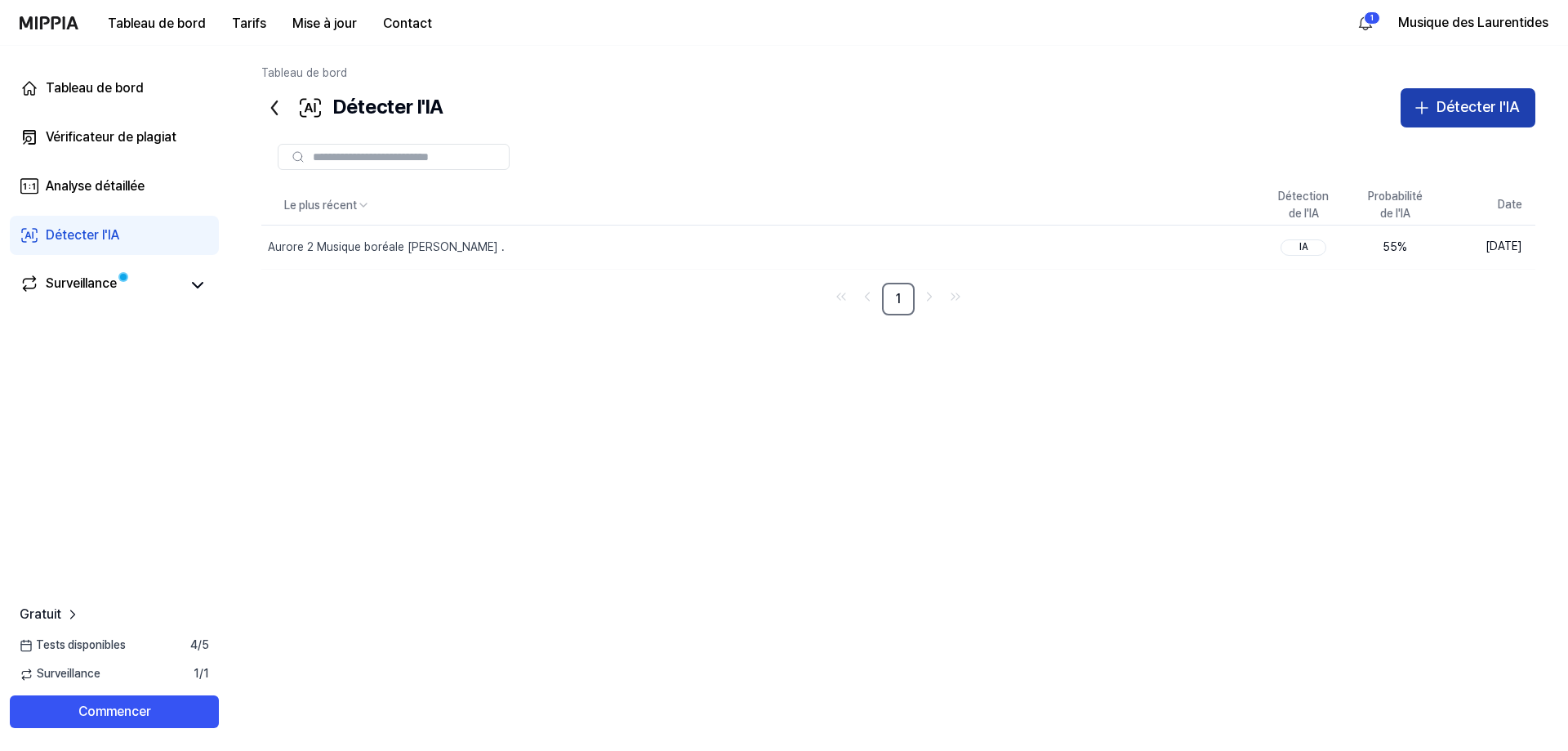
click at [1447, 109] on font "Détecter l'IA" at bounding box center [1477, 106] width 82 height 17
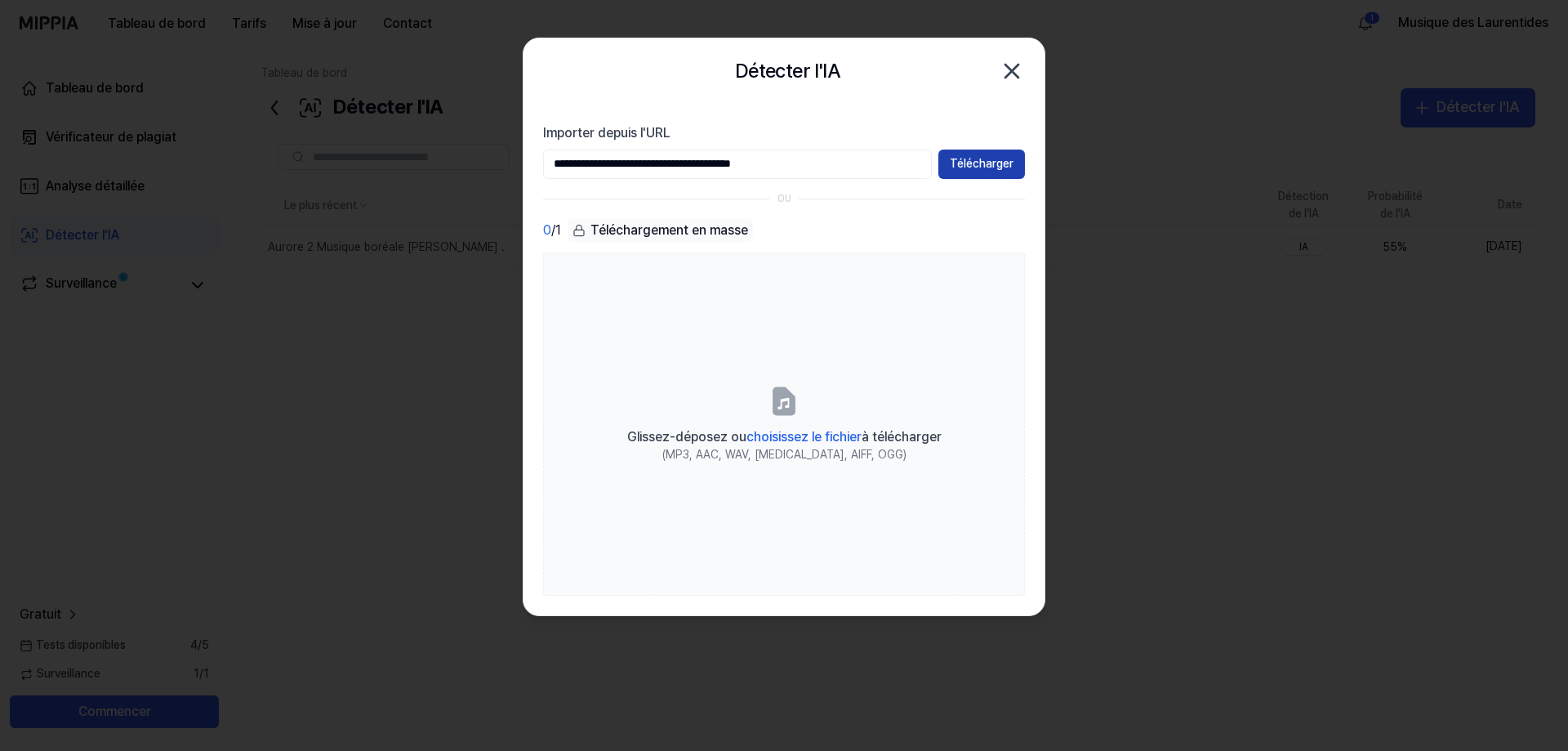
type input "**********"
click at [978, 167] on font "Télécharger" at bounding box center [981, 163] width 63 height 13
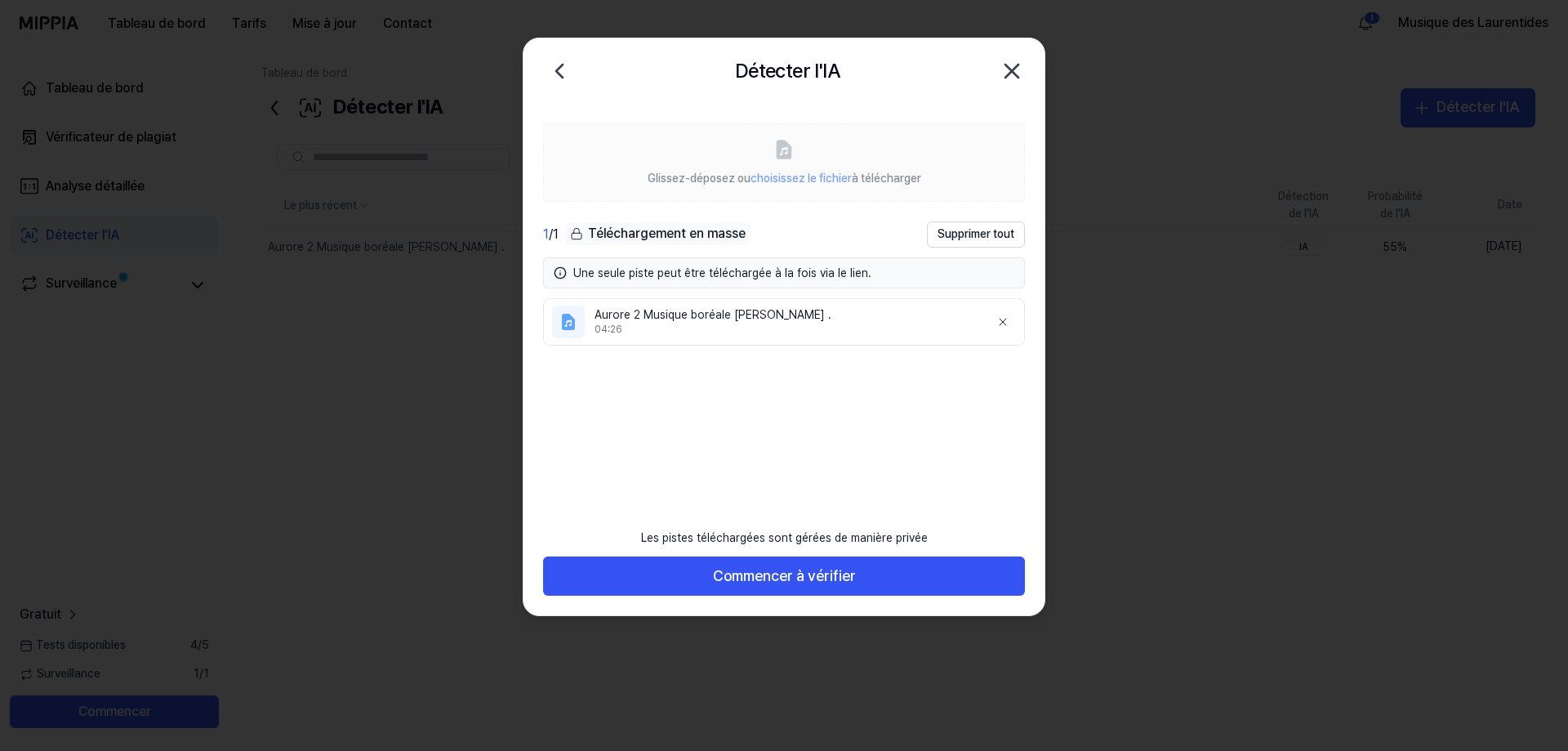
click at [739, 316] on font "Aurore 2 Musique boréale DIDIER FOURNIER ." at bounding box center [713, 314] width 237 height 13
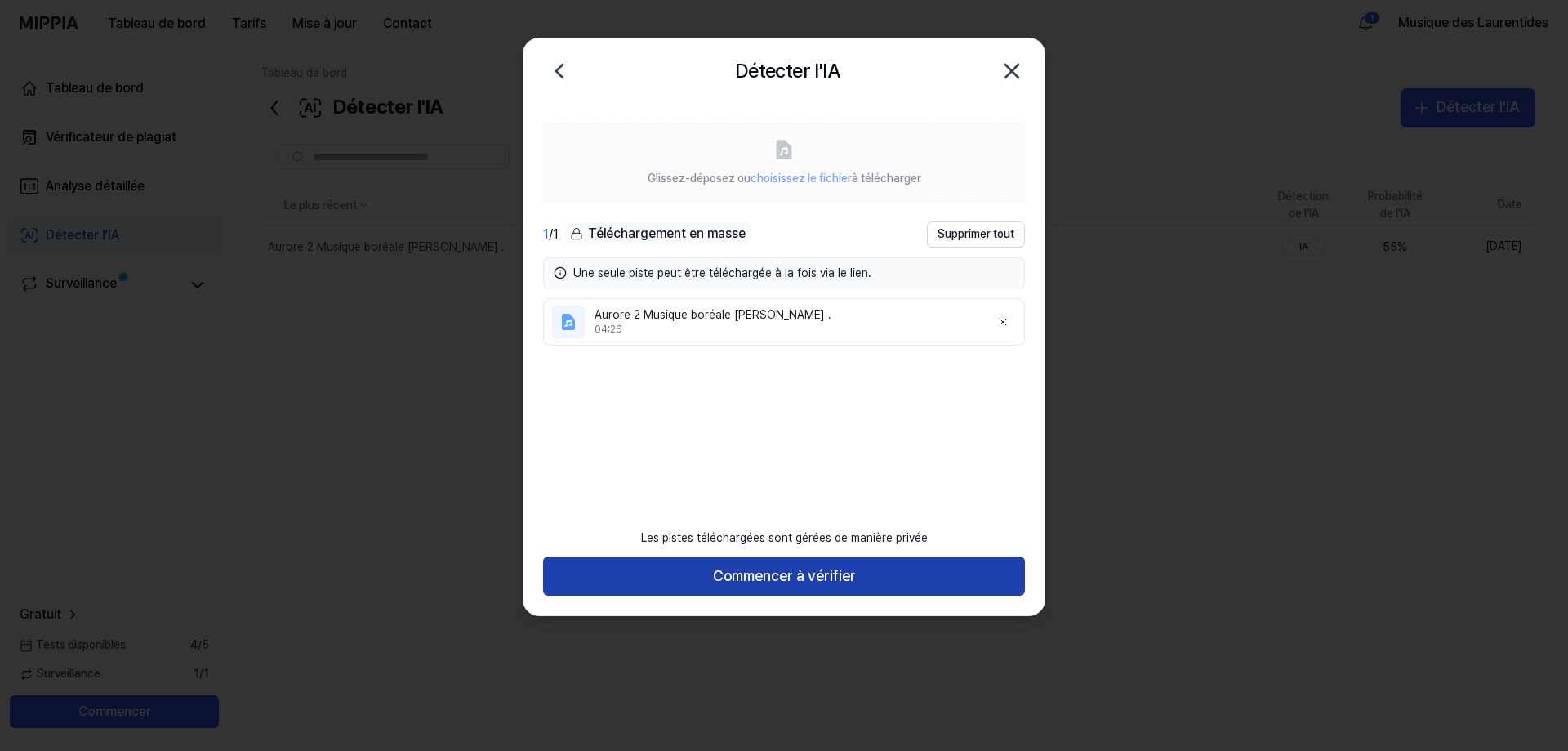
click at [815, 577] on font "Commencer à vérifier" at bounding box center [784, 575] width 143 height 17
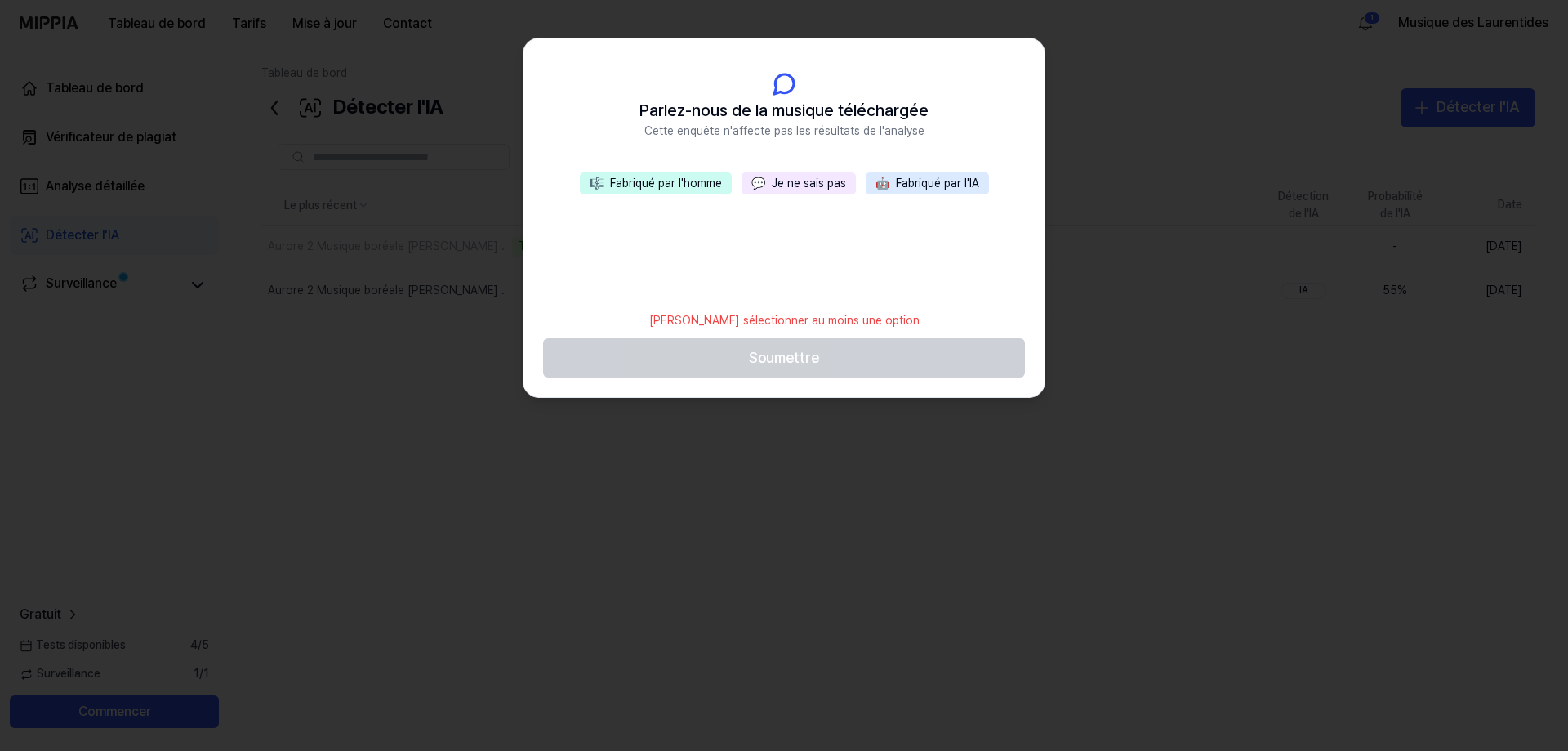
click at [676, 180] on font "Fabriqué par l'homme" at bounding box center [665, 183] width 112 height 13
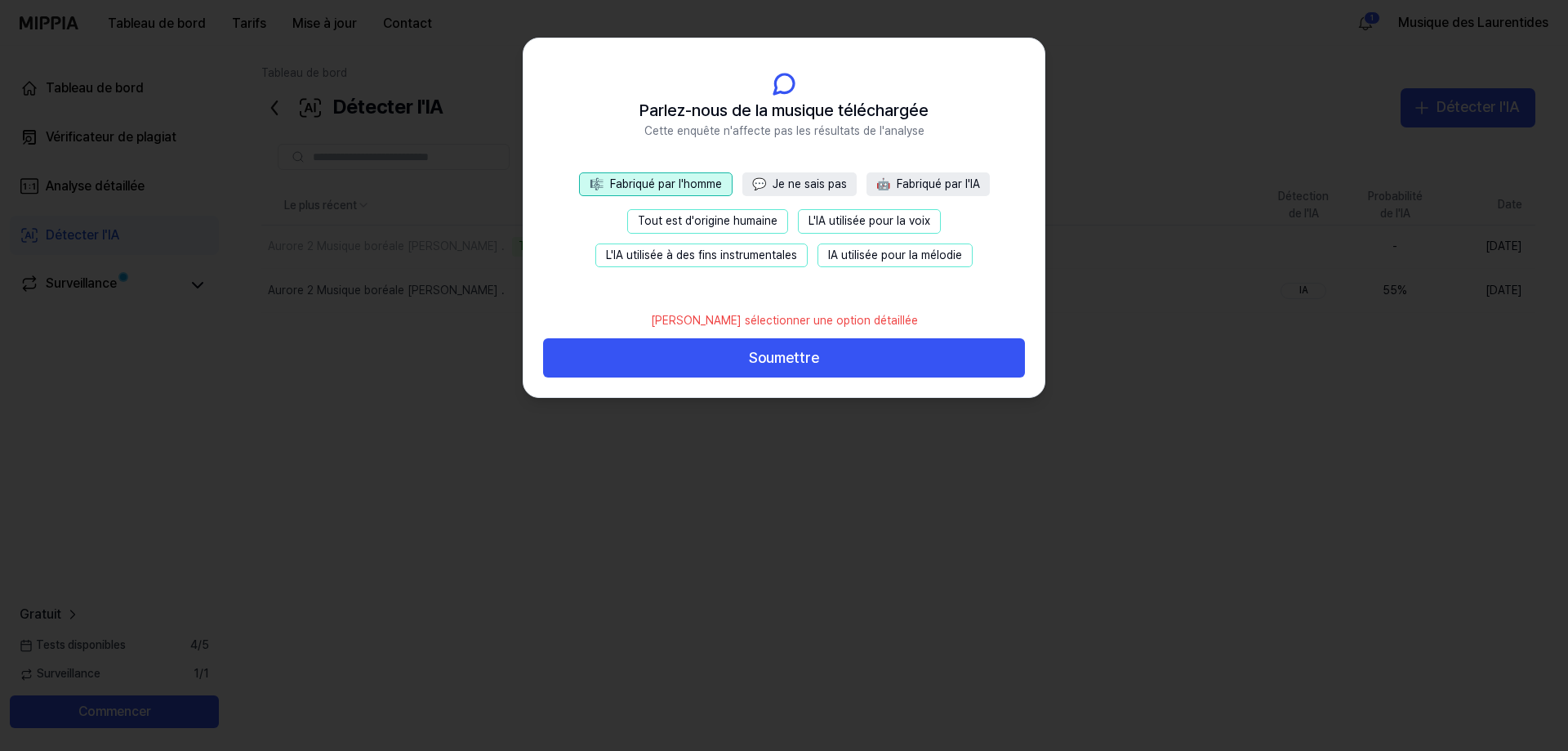
click at [756, 222] on font "Tout est d'origine humaine" at bounding box center [707, 220] width 139 height 13
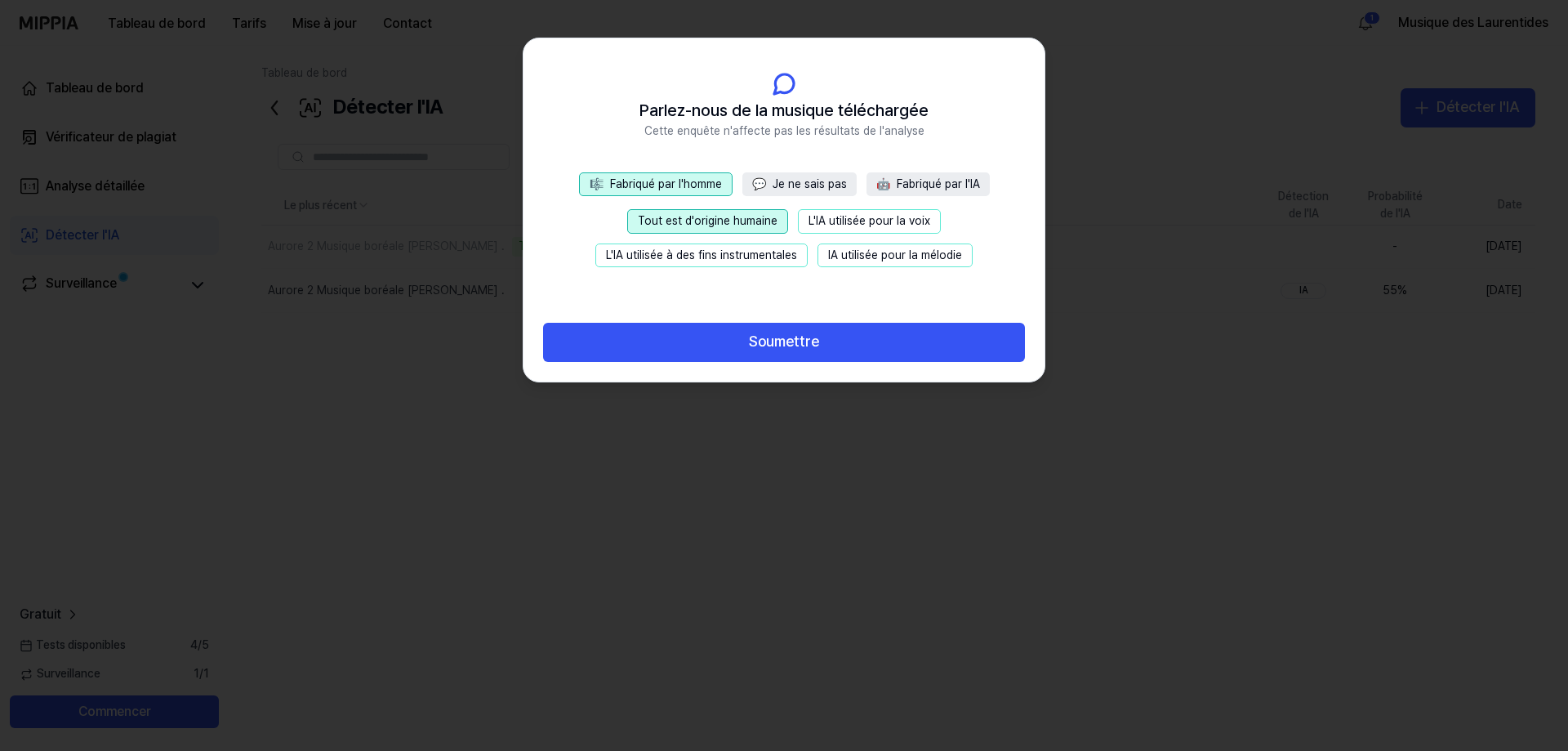
click at [756, 254] on font "L'IA utilisée à des fins instrumentales" at bounding box center [701, 254] width 191 height 13
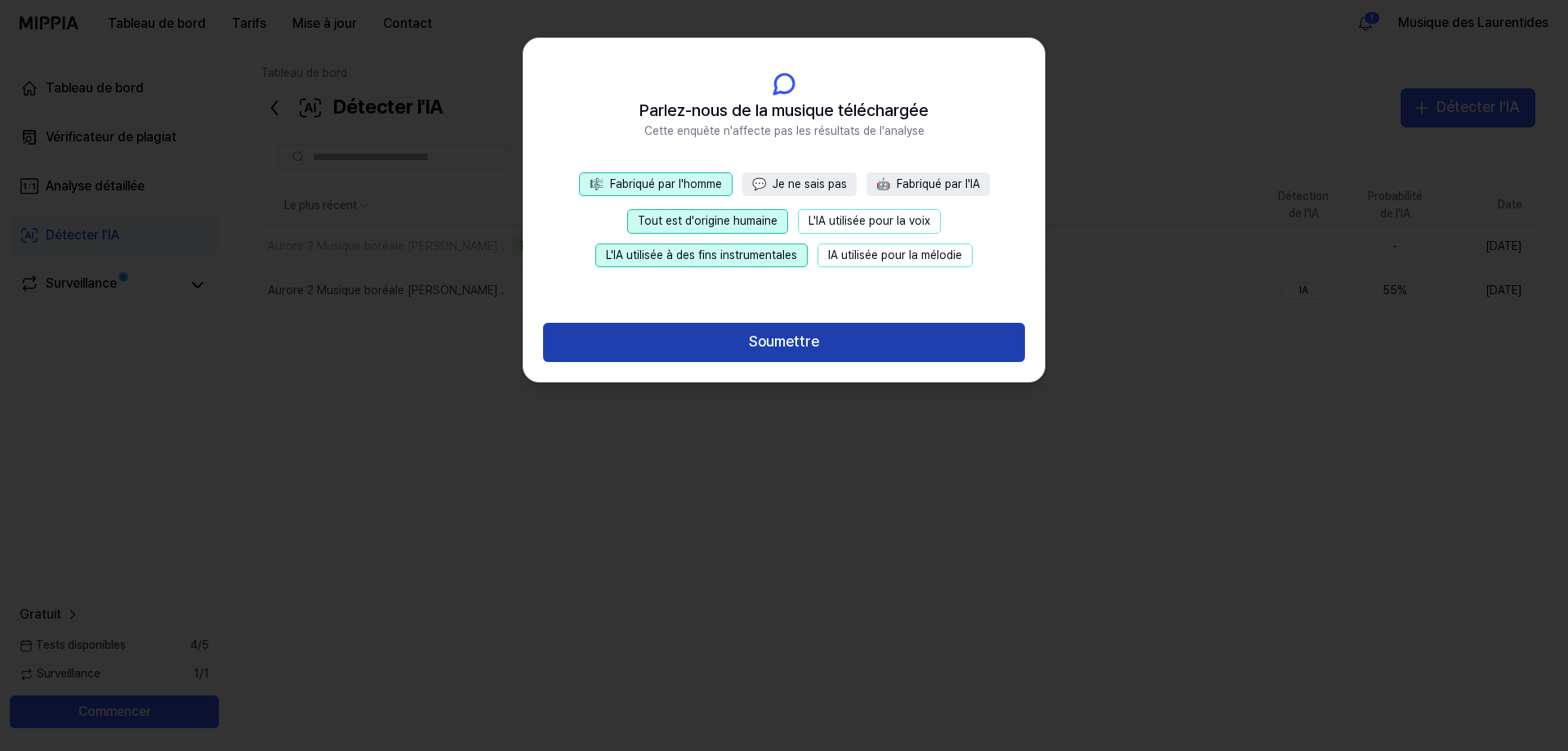
click at [788, 346] on font "Soumettre" at bounding box center [784, 340] width 70 height 17
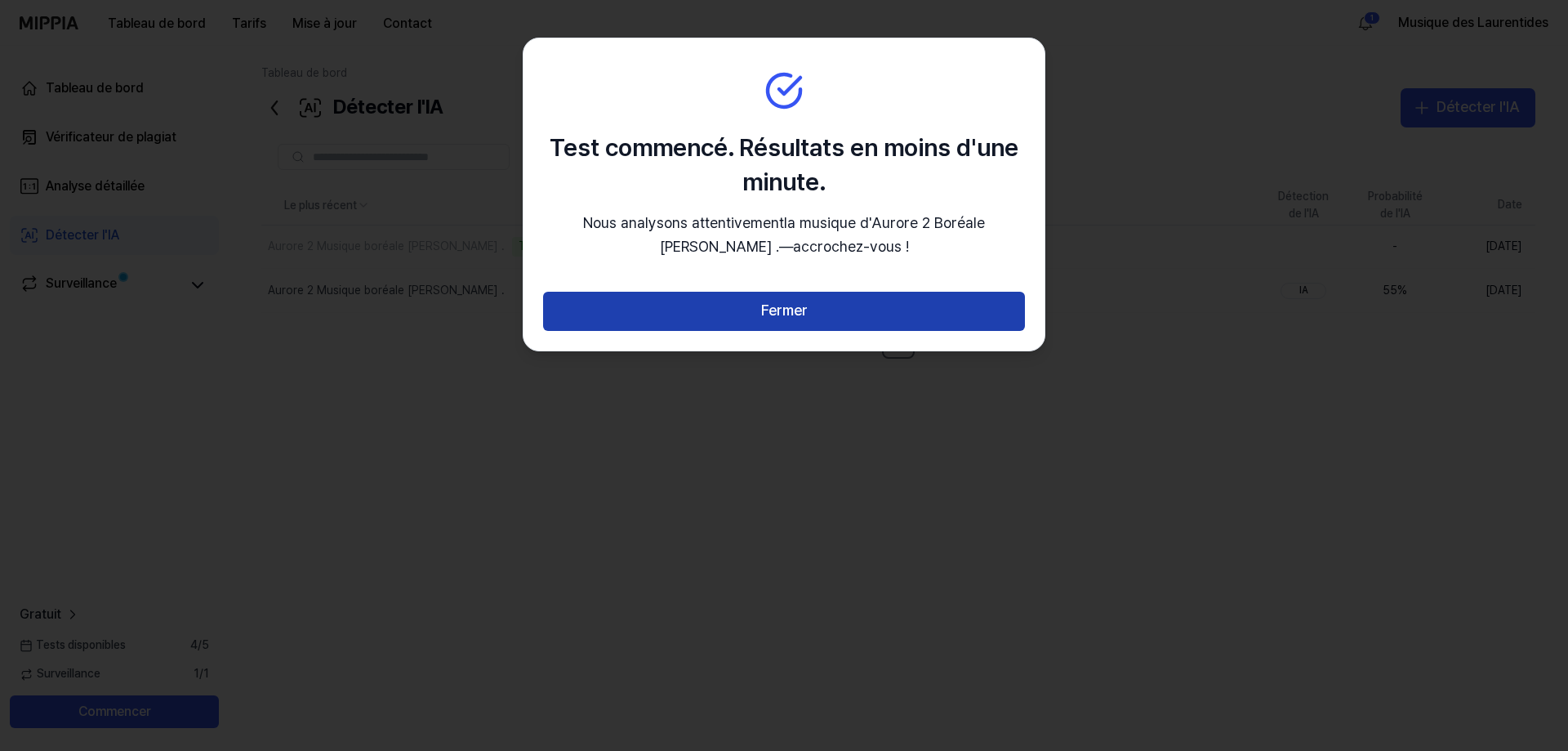
click at [792, 318] on font "Fermer" at bounding box center [784, 309] width 46 height 17
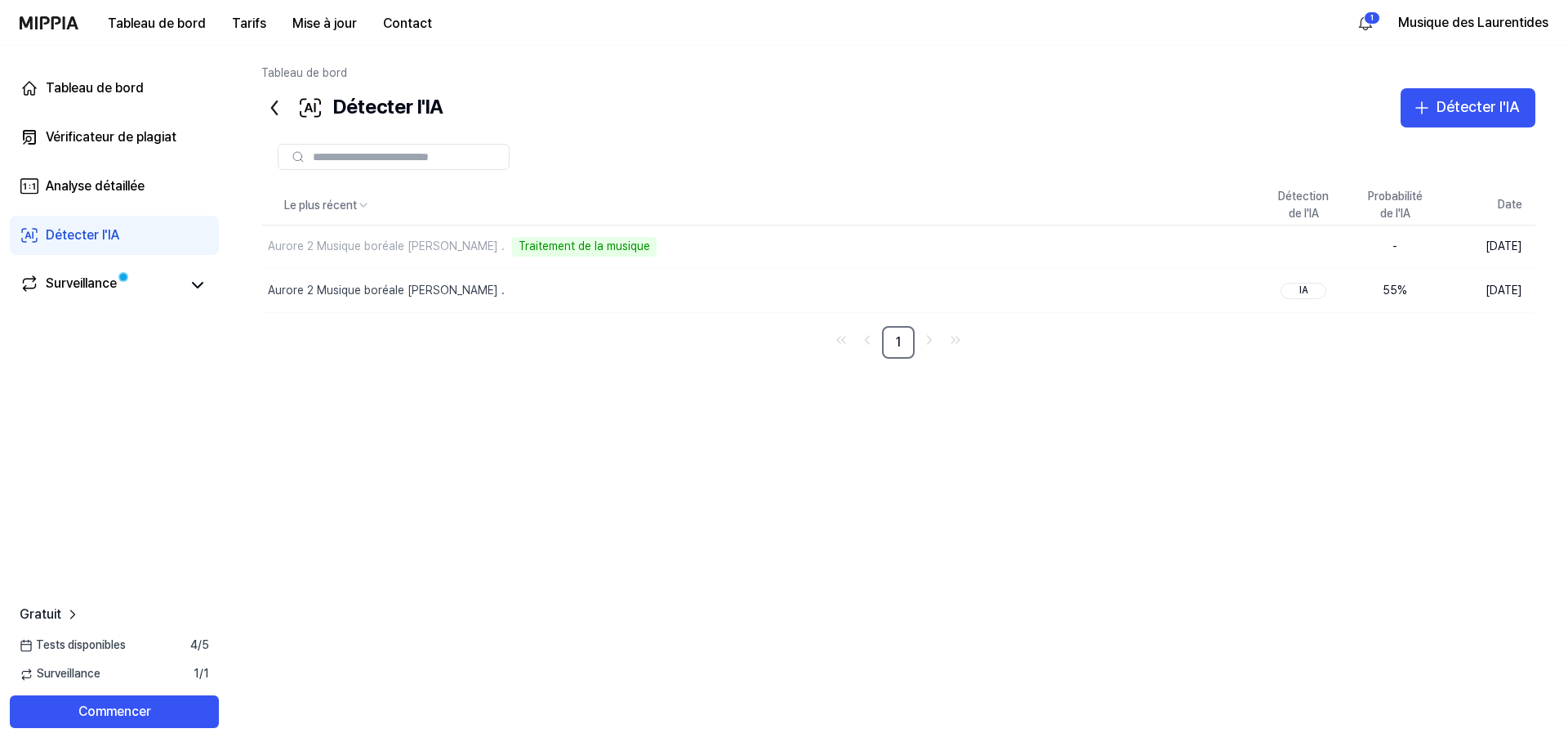
drag, startPoint x: 794, startPoint y: 399, endPoint x: 695, endPoint y: 365, distance: 104.7
click at [695, 365] on div "Le plus récent Détection de l'IA Probabilité de l'IA Date Aurore 2 Musique boré…" at bounding box center [897, 429] width 1274 height 487
click at [1397, 292] on font "%" at bounding box center [1402, 290] width 10 height 13
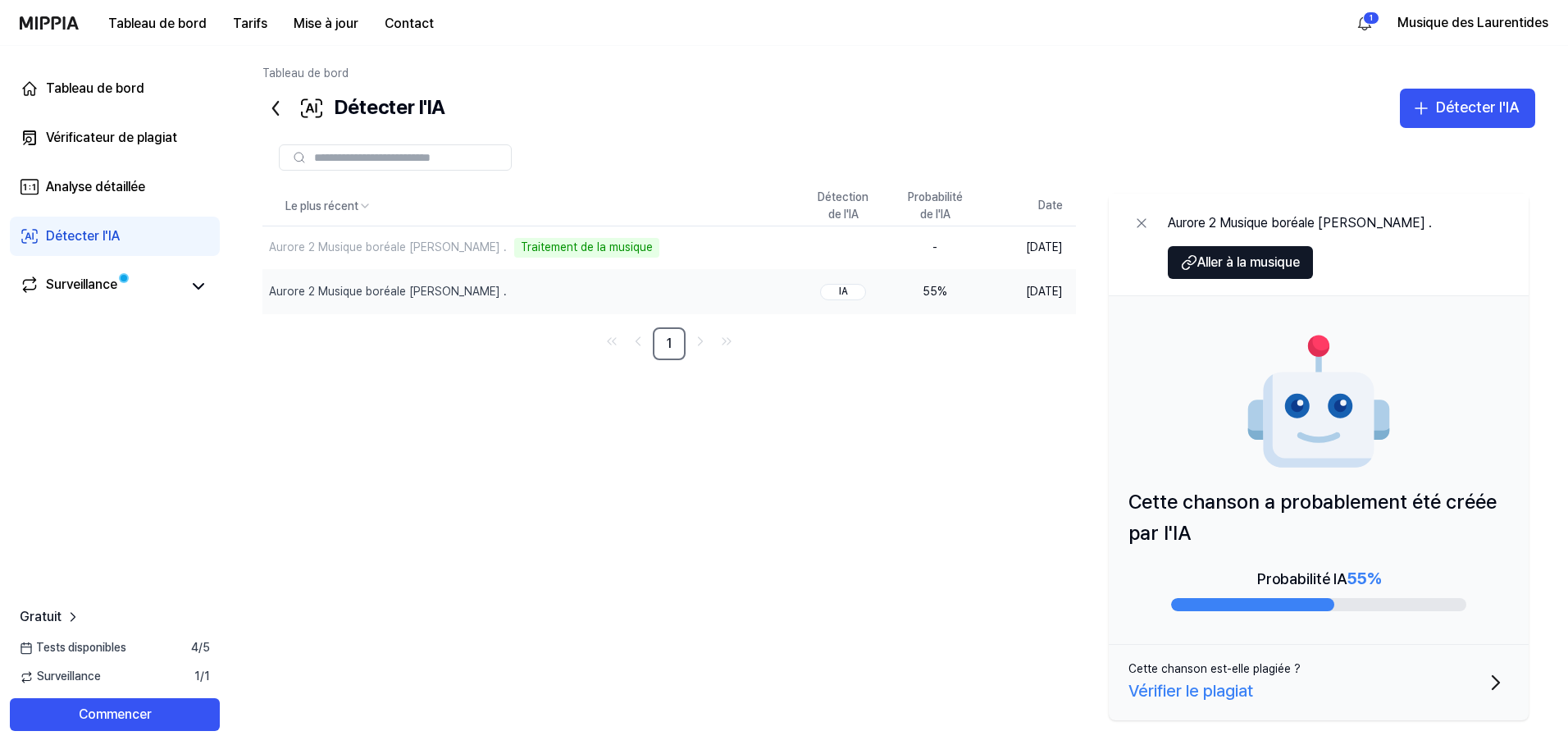
click at [923, 293] on font "55" at bounding box center [930, 291] width 15 height 13
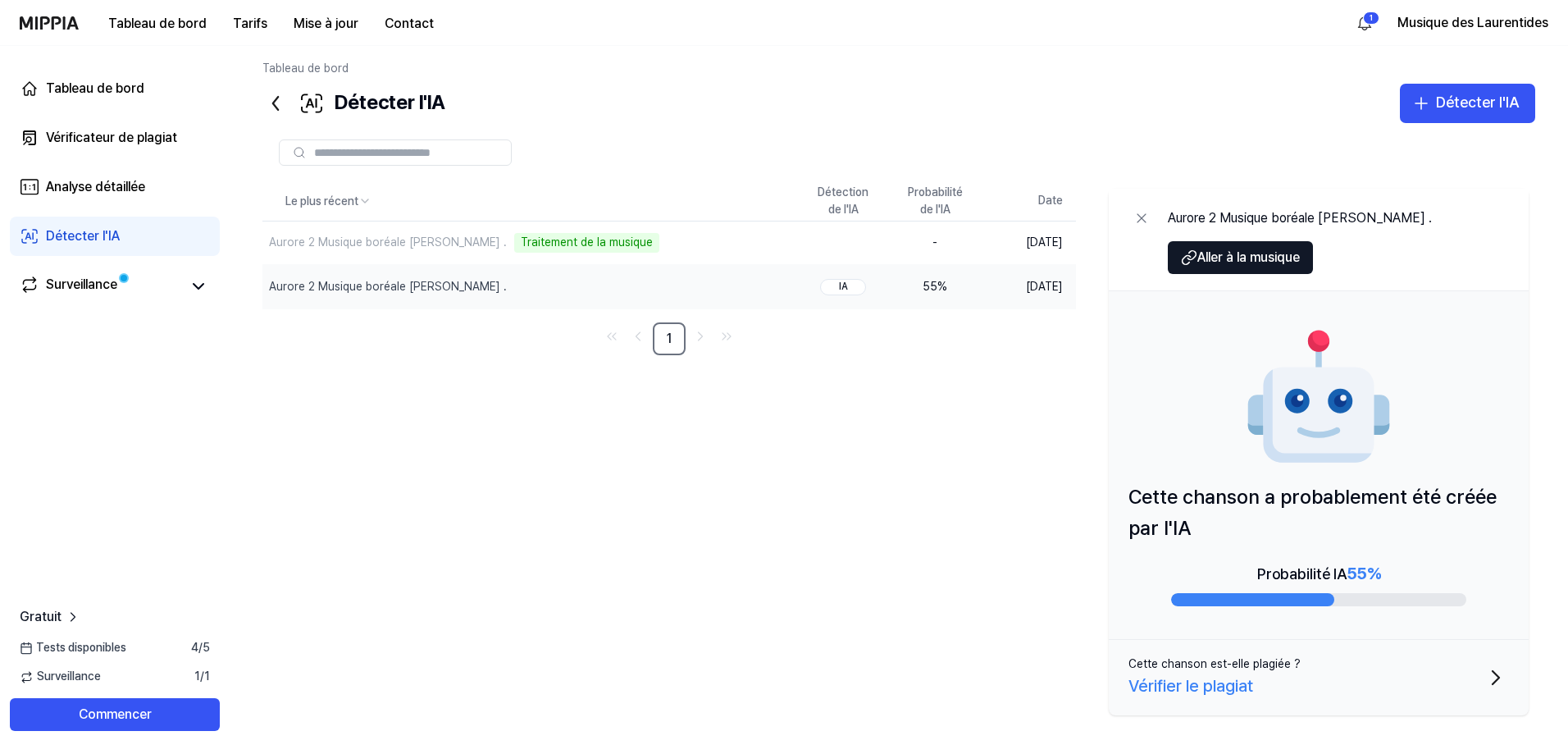
scroll to position [6, 0]
click at [1233, 684] on font "Vérifier le plagiat" at bounding box center [1191, 685] width 125 height 20
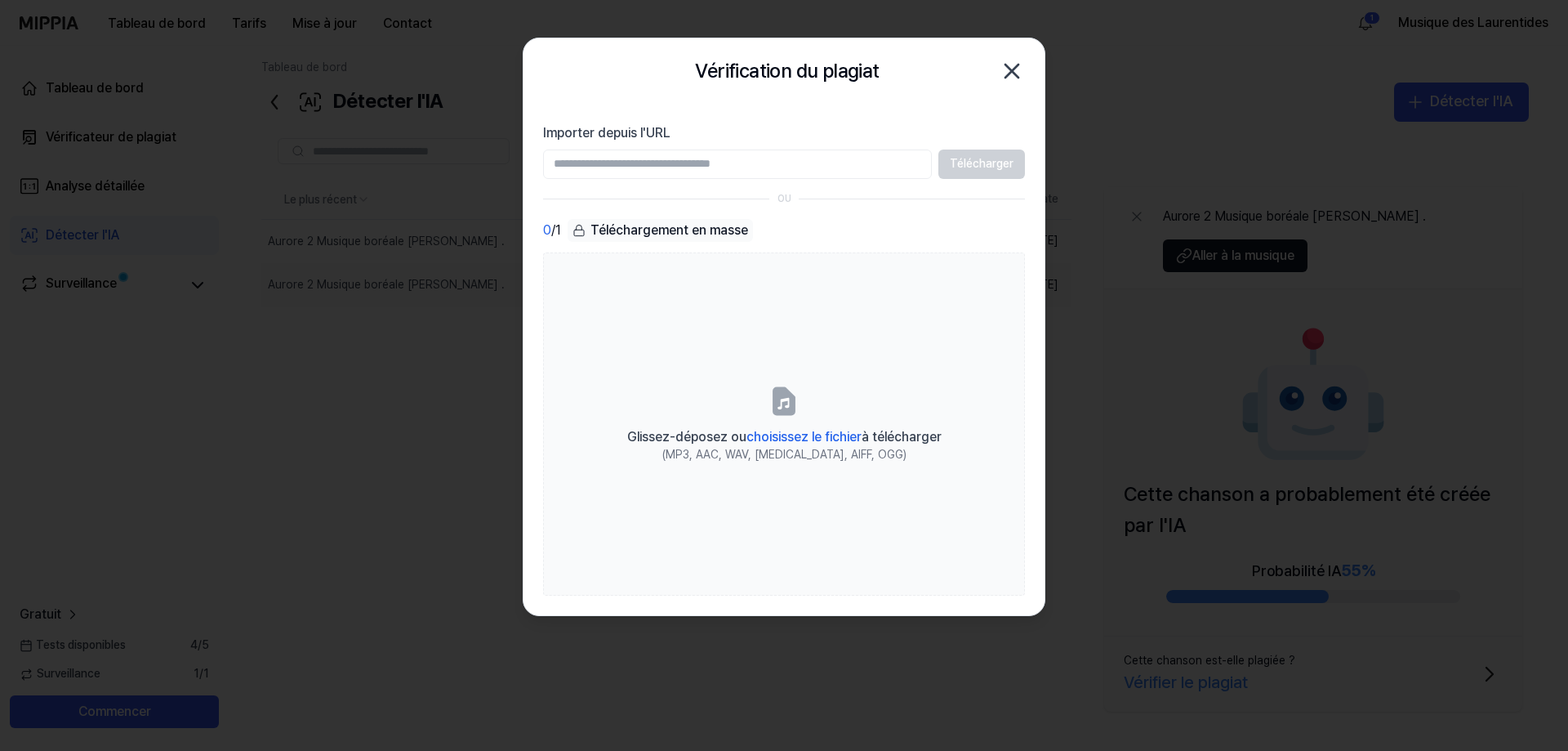
type input "**********"
click at [970, 167] on font "Télécharger" at bounding box center [981, 163] width 63 height 13
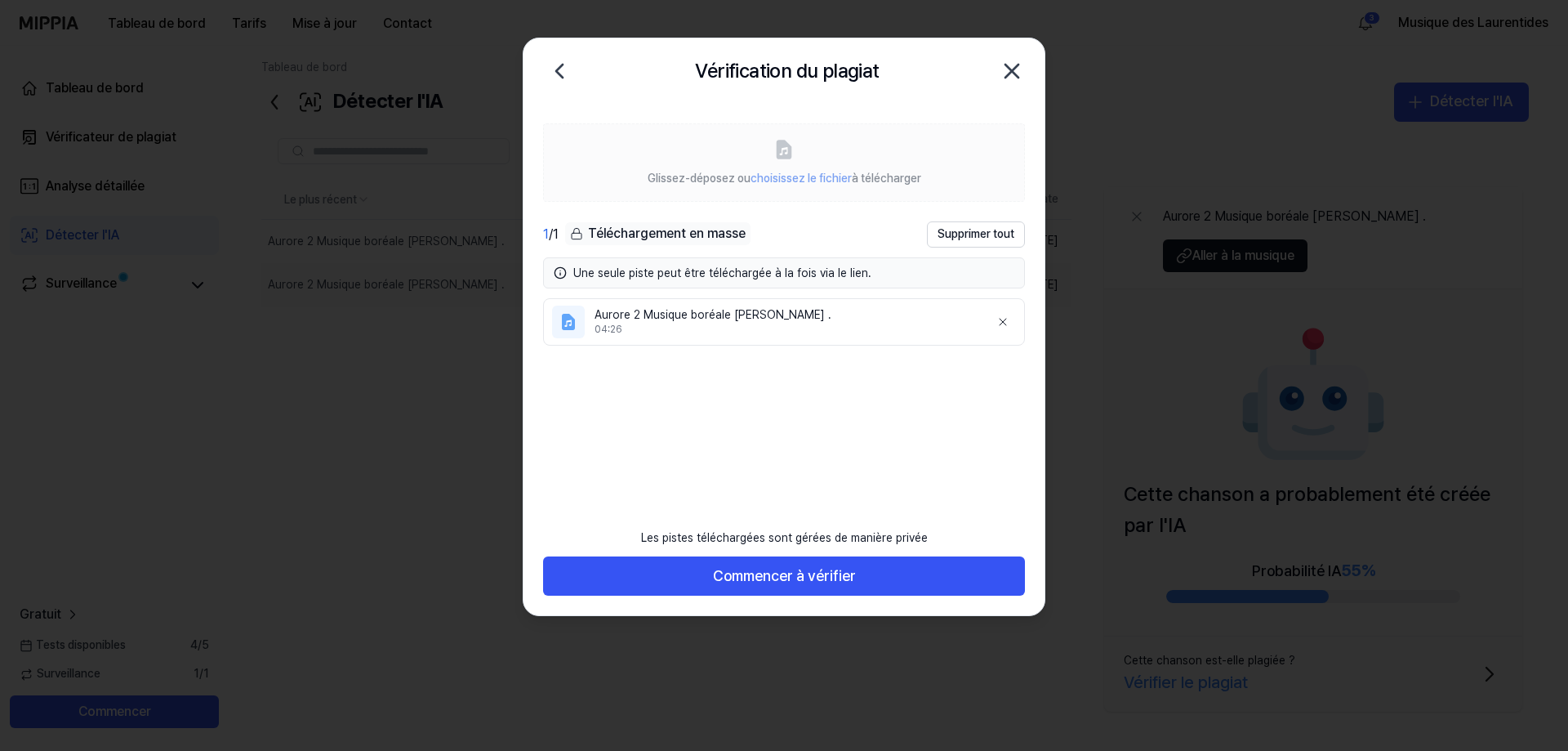
click at [765, 318] on font "Aurore 2 Musique boréale DIDIER FOURNIER ." at bounding box center [713, 314] width 237 height 13
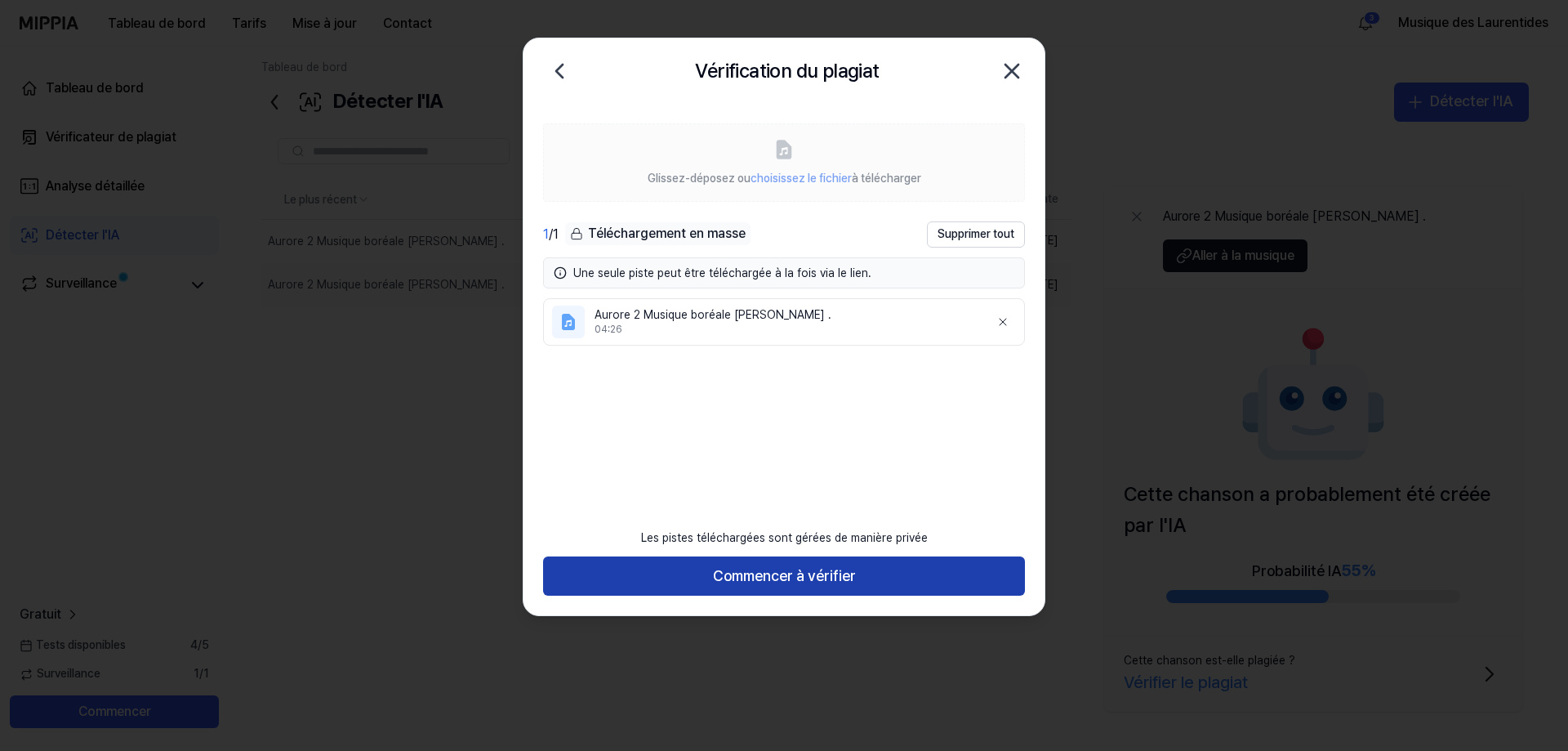
click at [819, 581] on font "Commencer à vérifier" at bounding box center [784, 575] width 143 height 17
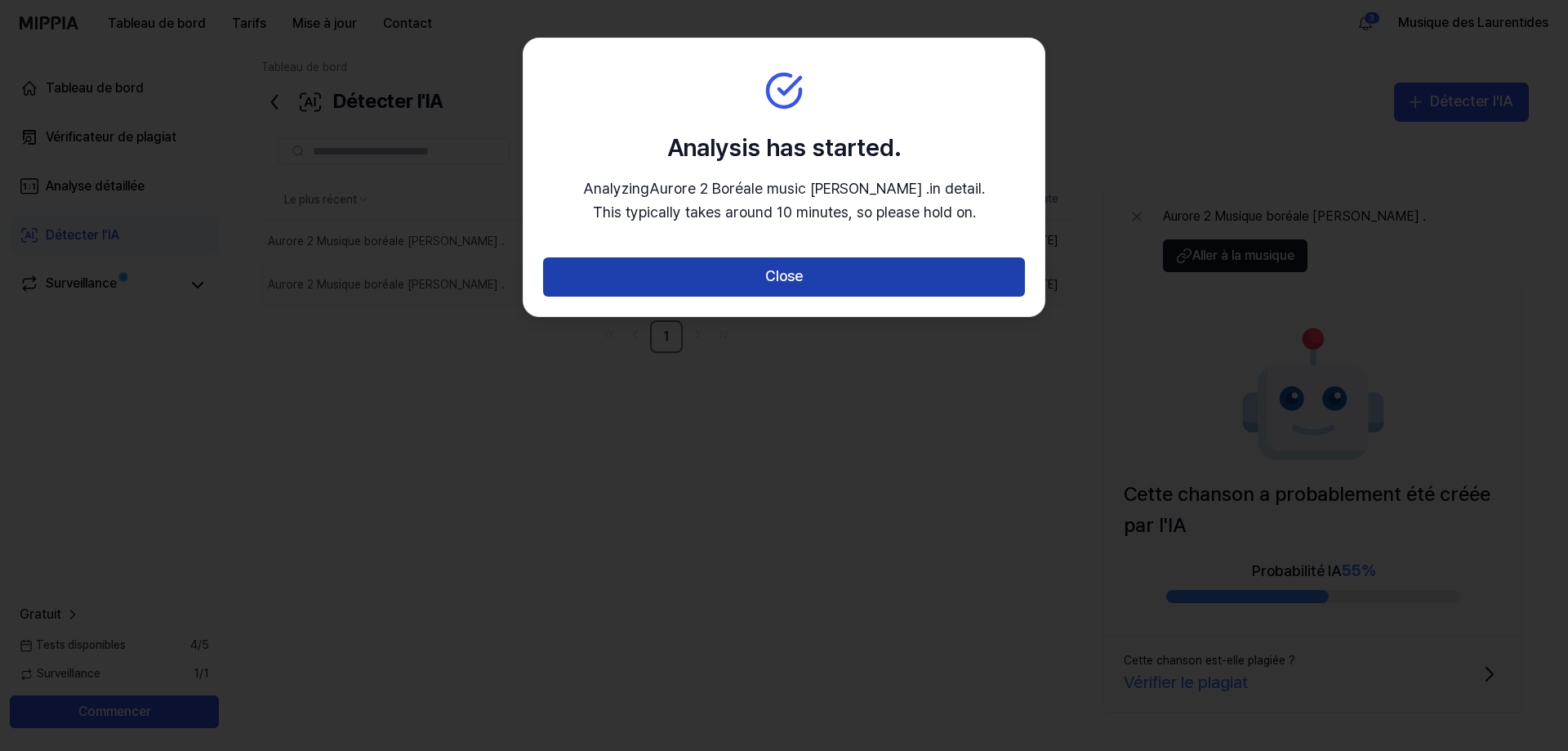
click at [780, 286] on button "Close" at bounding box center [784, 277] width 482 height 40
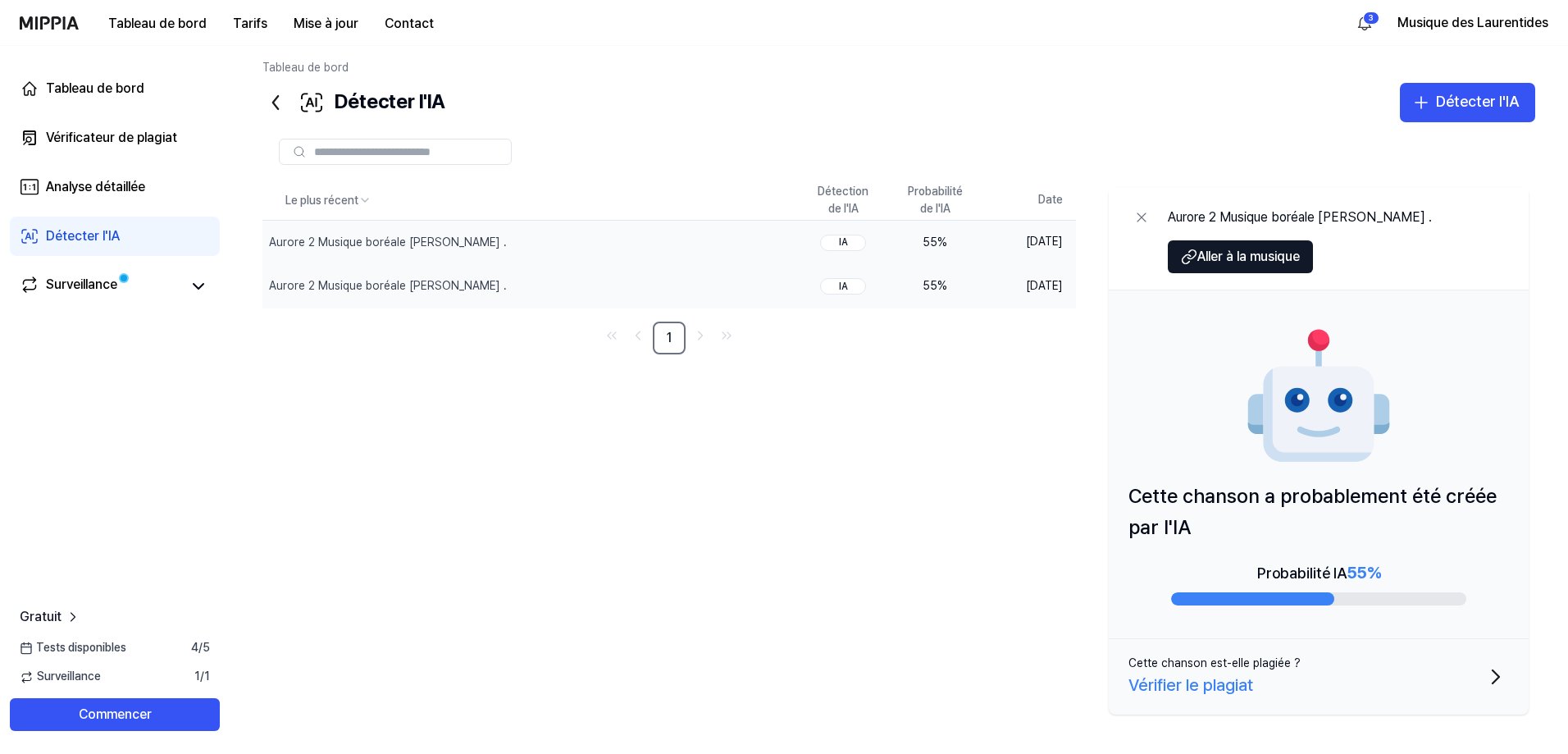
click at [1026, 237] on font "11 octobre 2025" at bounding box center [1044, 241] width 37 height 13
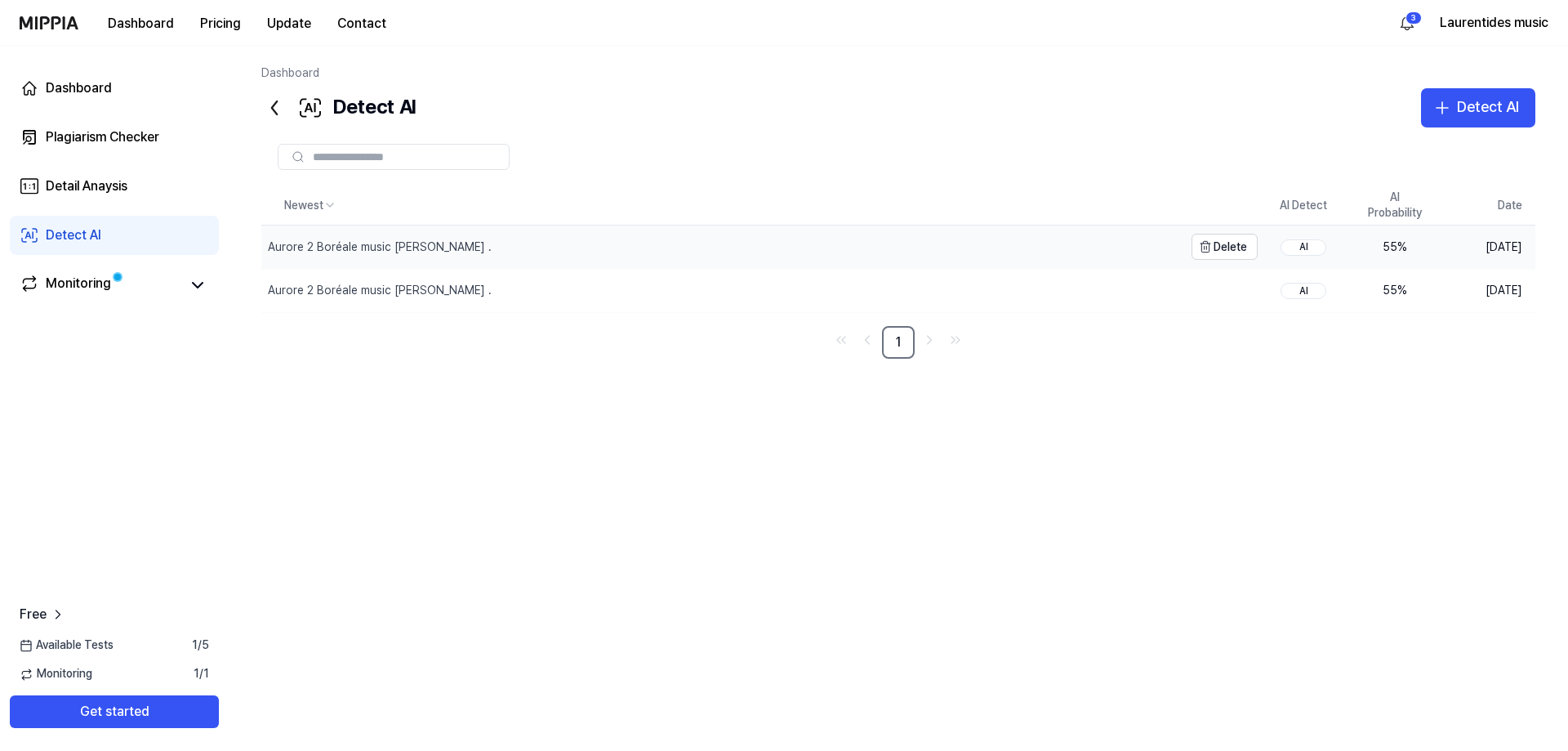
click at [292, 240] on div "Aurore 2 Boréale music [PERSON_NAME] ." at bounding box center [379, 247] width 223 height 17
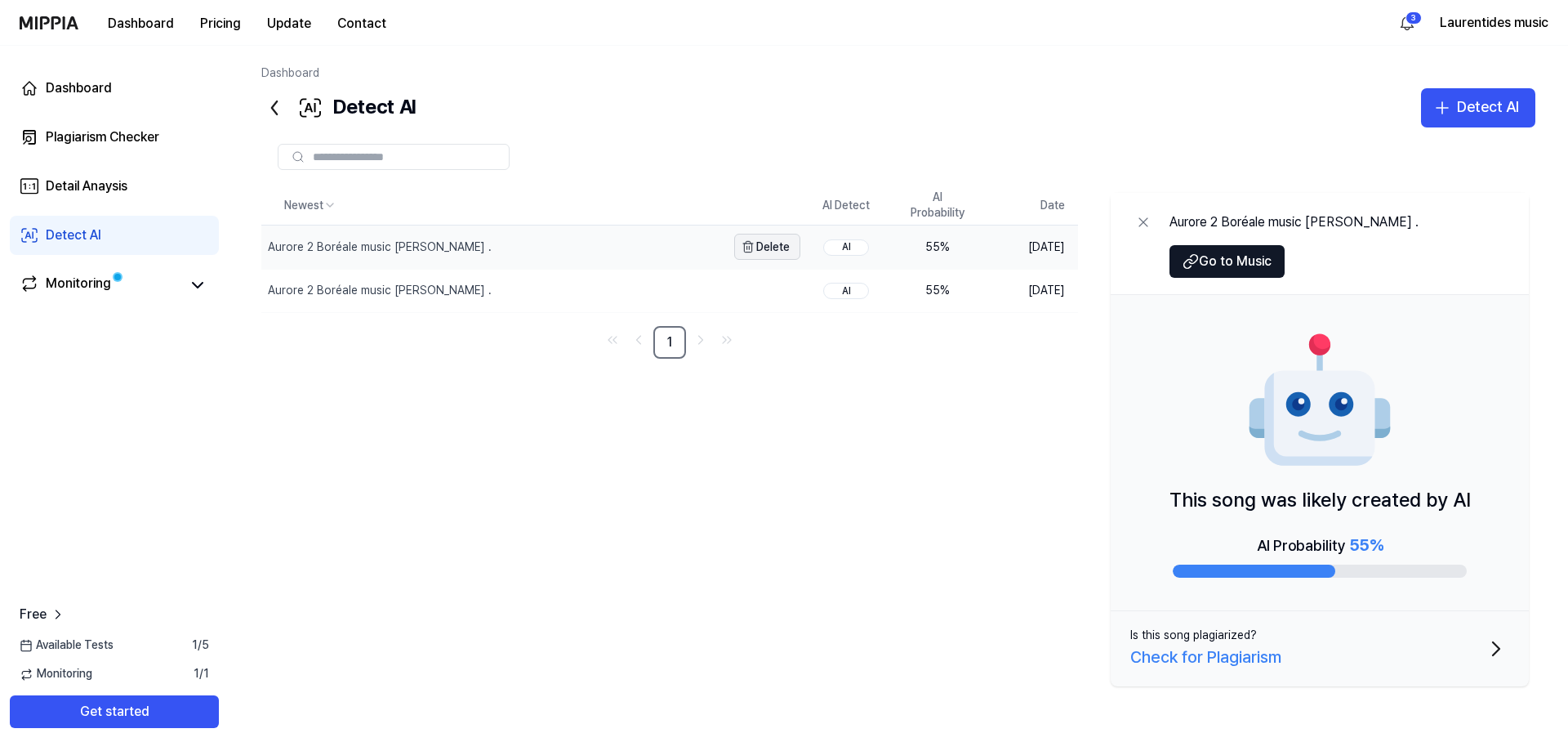
click at [756, 247] on button "Delete" at bounding box center [767, 246] width 66 height 26
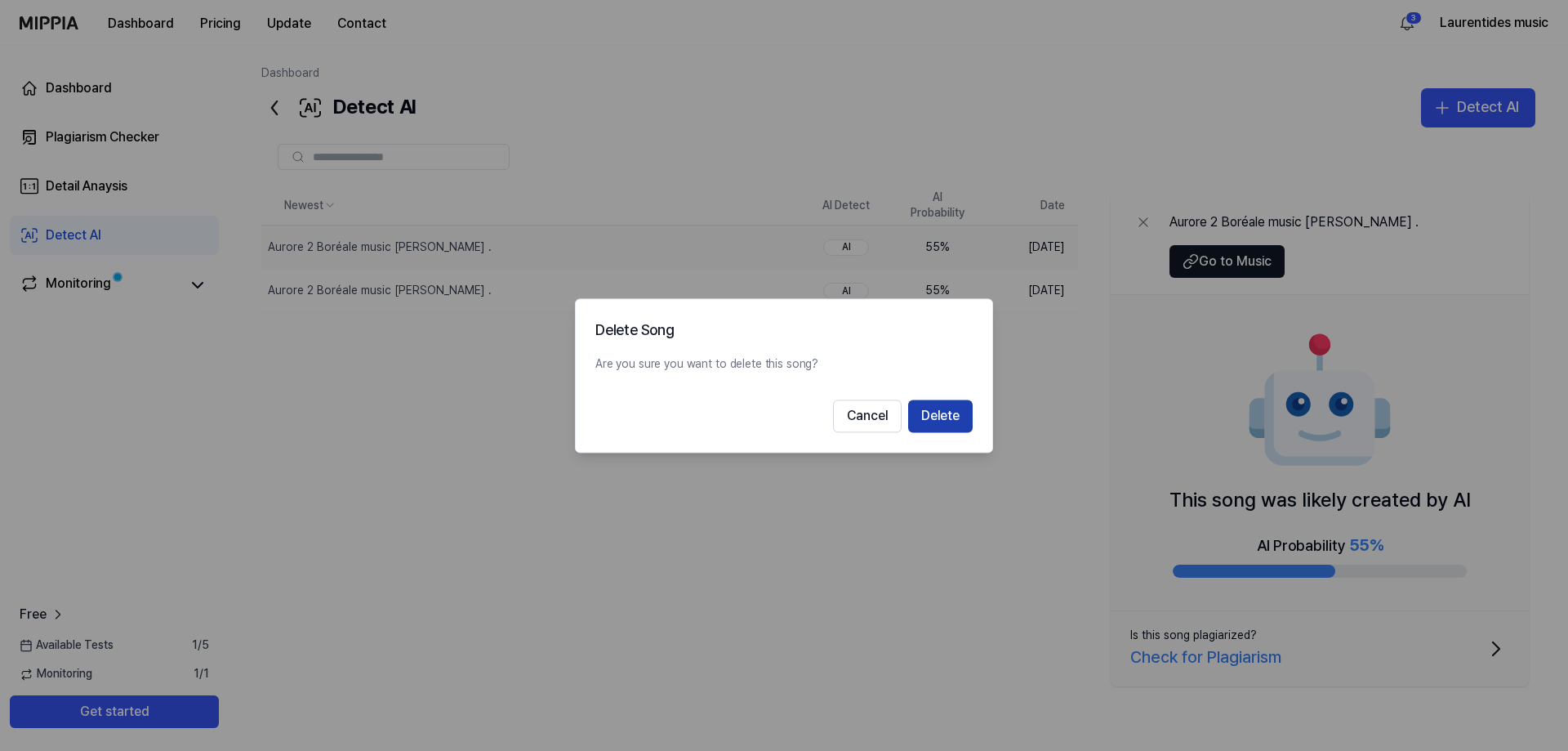
click at [949, 415] on button "Delete" at bounding box center [940, 415] width 64 height 33
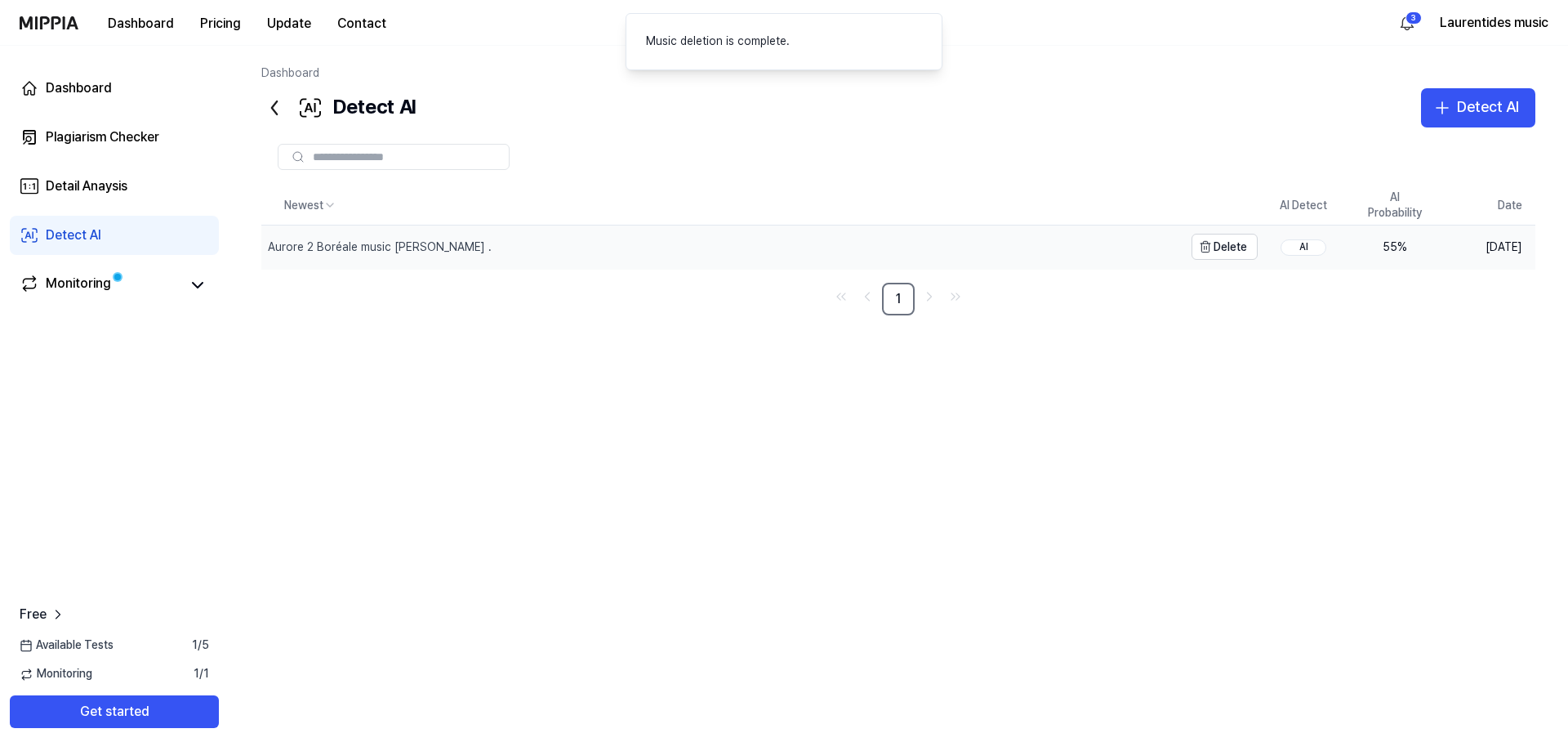
click at [450, 243] on div "Aurore 2 Boréale music [PERSON_NAME] ." at bounding box center [379, 247] width 223 height 17
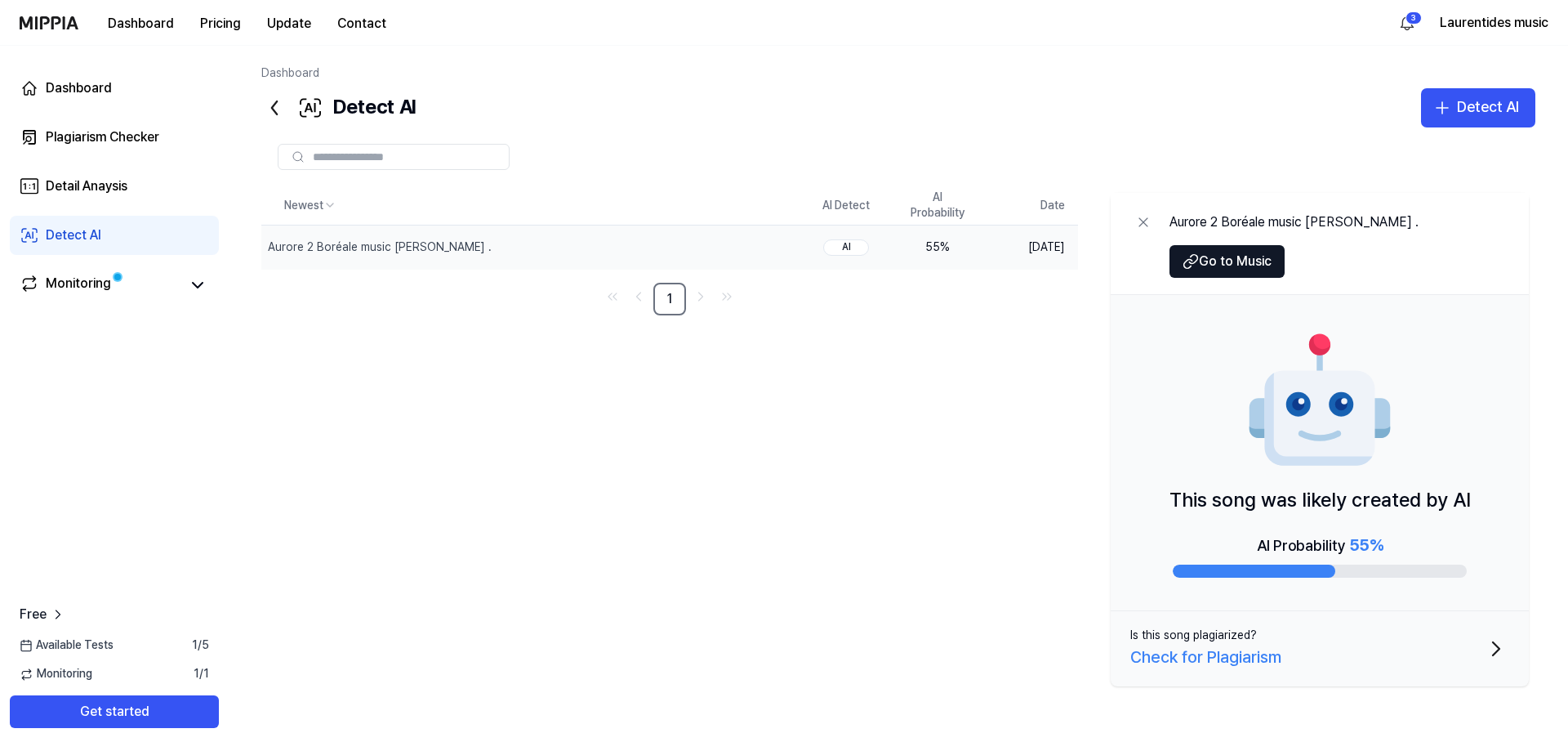
click at [1345, 564] on div at bounding box center [1320, 570] width 294 height 13
click at [1330, 548] on div "AI Probability 55 %" at bounding box center [1320, 544] width 126 height 26
click at [64, 134] on div "Plagiarism Checker" at bounding box center [102, 137] width 114 height 20
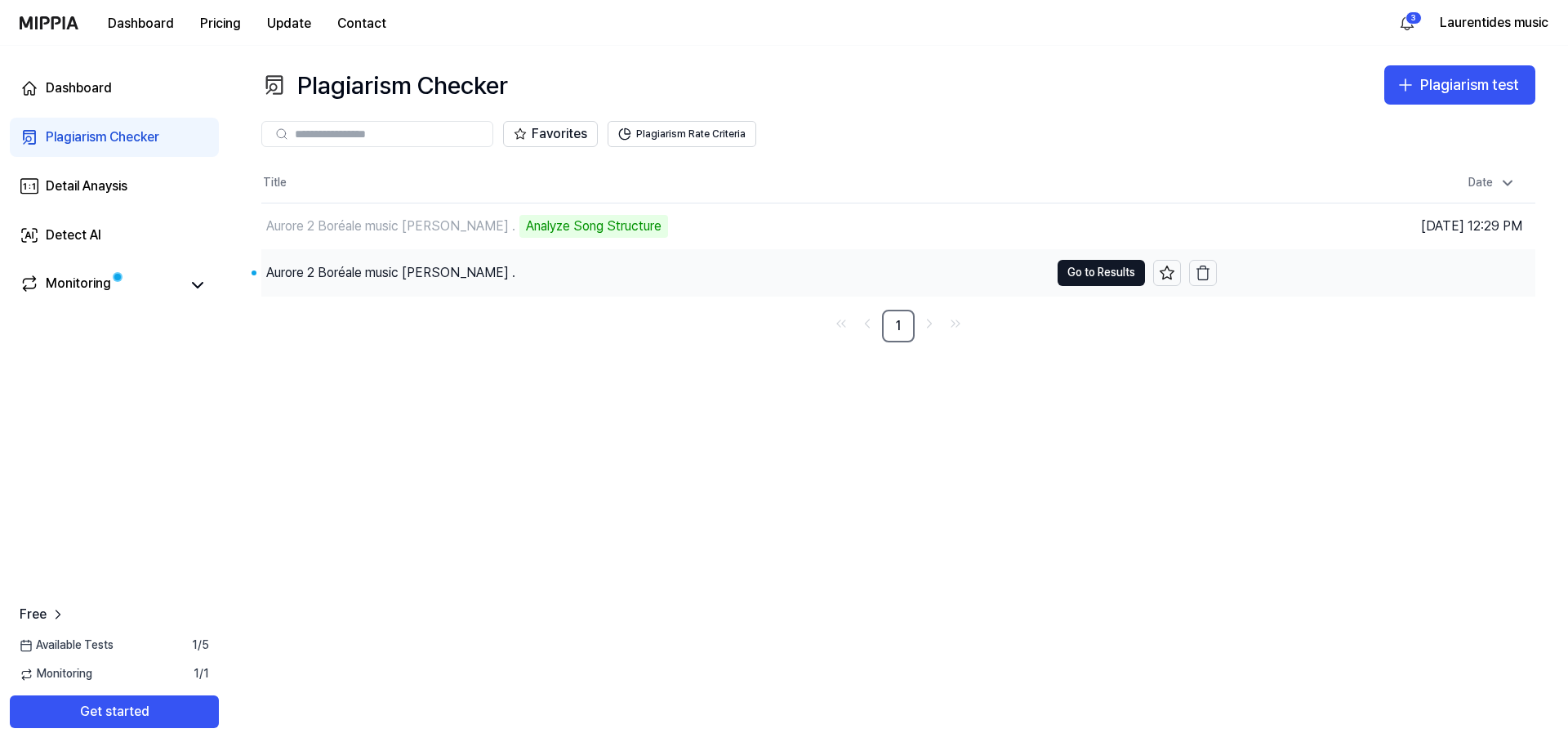
click at [444, 267] on div "Aurore 2 Boréale music [PERSON_NAME] ." at bounding box center [390, 273] width 249 height 20
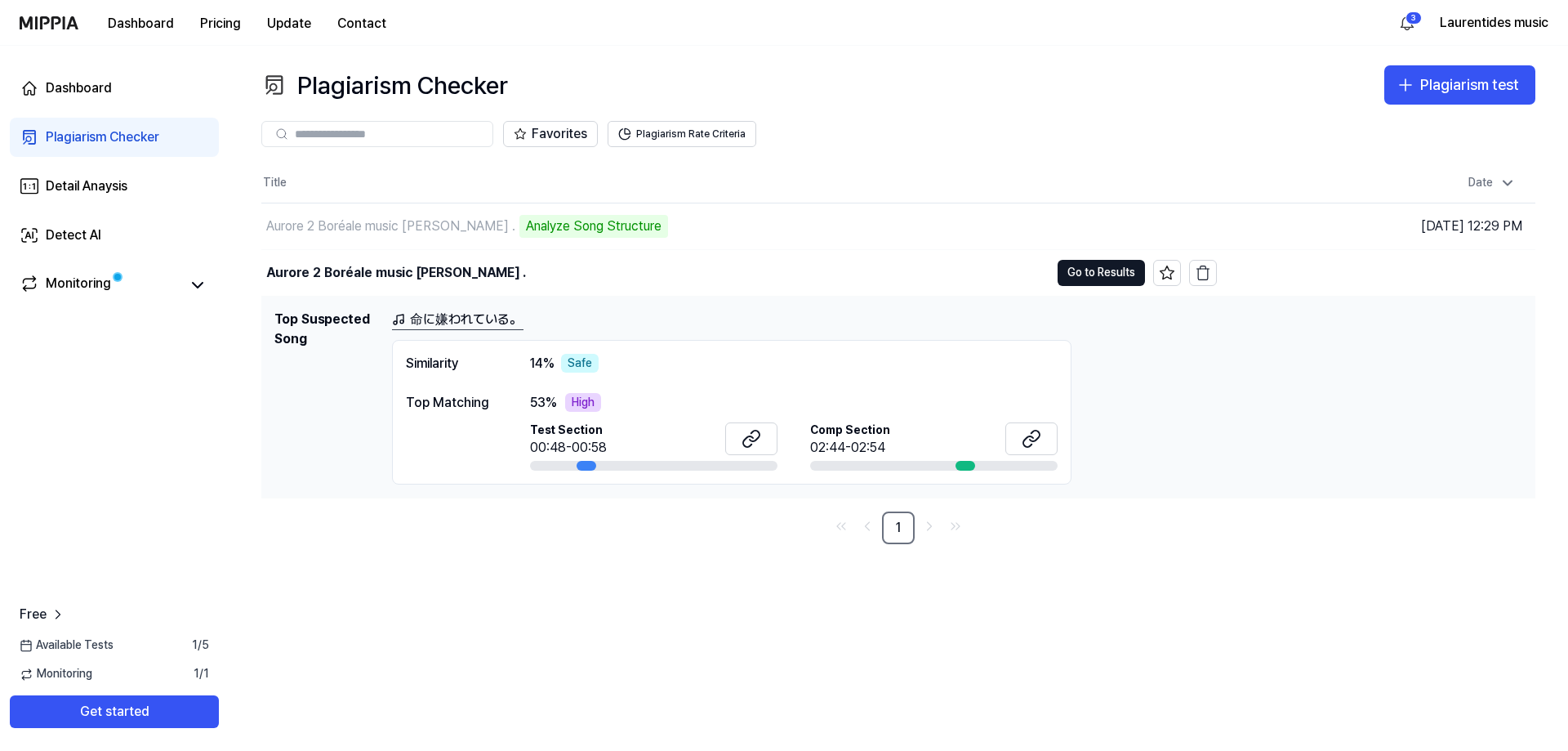
drag, startPoint x: 579, startPoint y: 401, endPoint x: 580, endPoint y: 367, distance: 34.0
drag, startPoint x: 580, startPoint y: 367, endPoint x: 519, endPoint y: 417, distance: 78.9
click at [519, 417] on div "Top Matching 53 % High Test Section 00:48-00:58 Comp Section 02:44-02:54" at bounding box center [732, 432] width 652 height 78
click at [591, 395] on div "High" at bounding box center [583, 403] width 36 height 20
click at [459, 318] on link "命に嫌われている。" at bounding box center [457, 319] width 131 height 21
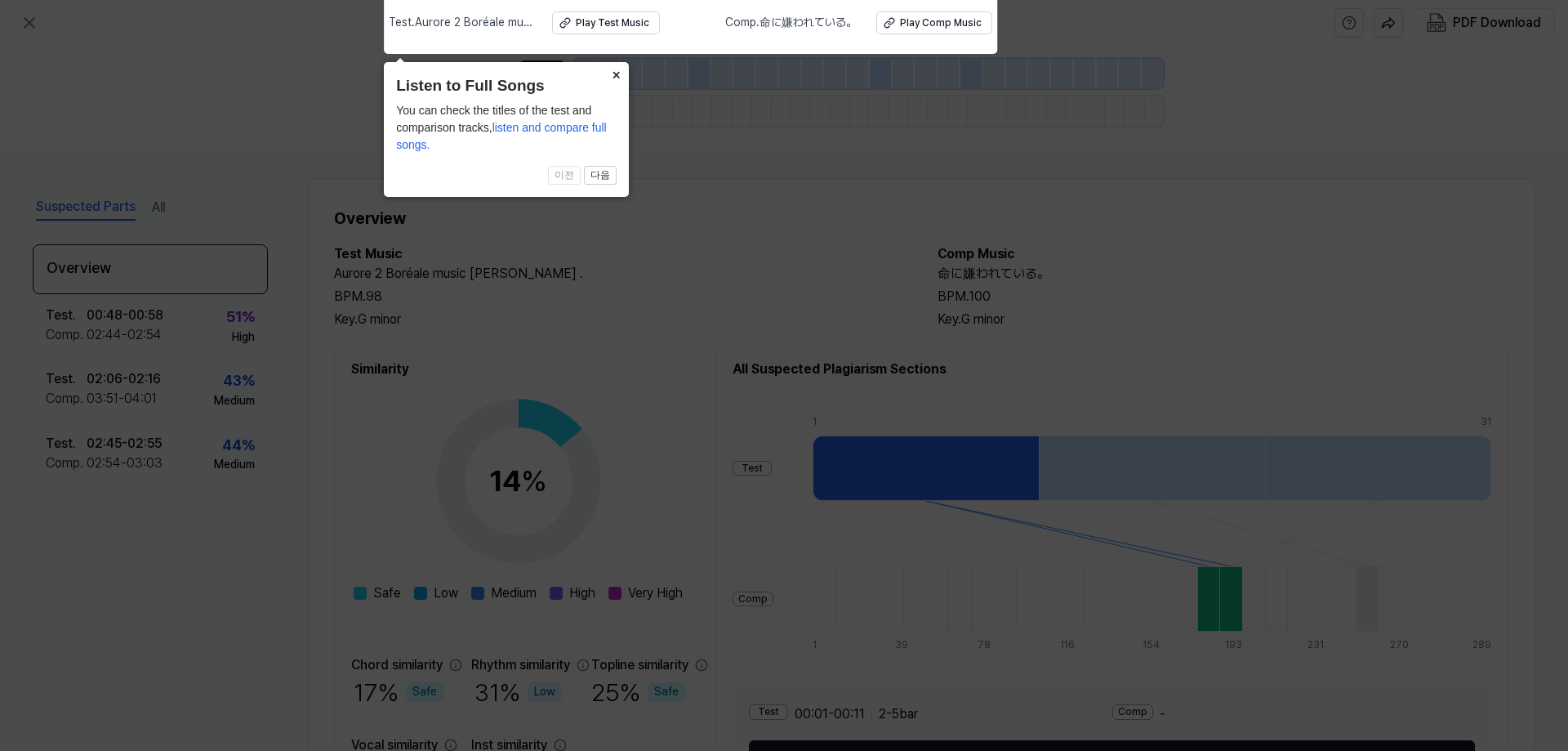
click at [621, 77] on button "×" at bounding box center [616, 73] width 26 height 23
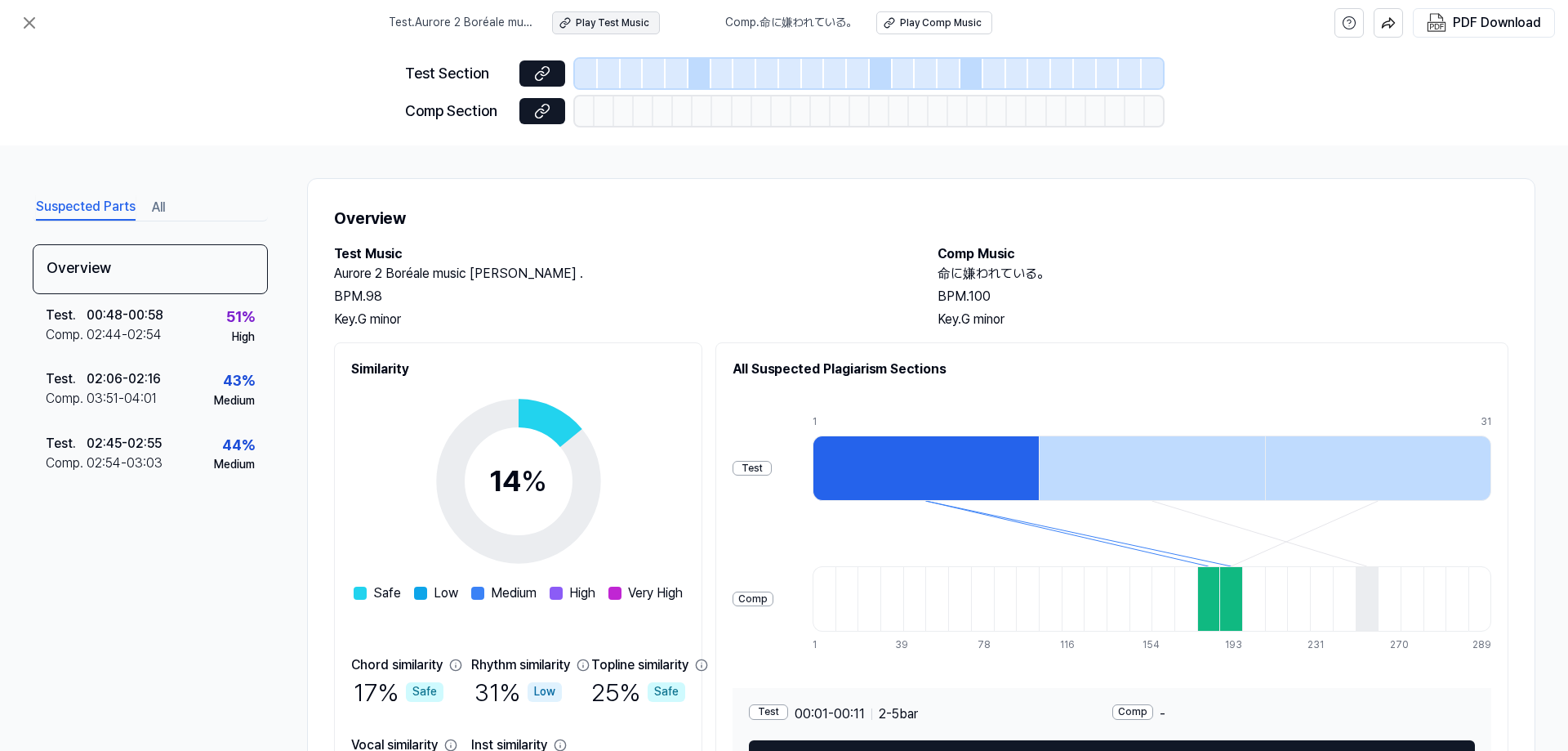
click at [611, 26] on div "Play Test Music" at bounding box center [613, 24] width 73 height 14
click at [535, 110] on icon at bounding box center [542, 111] width 17 height 17
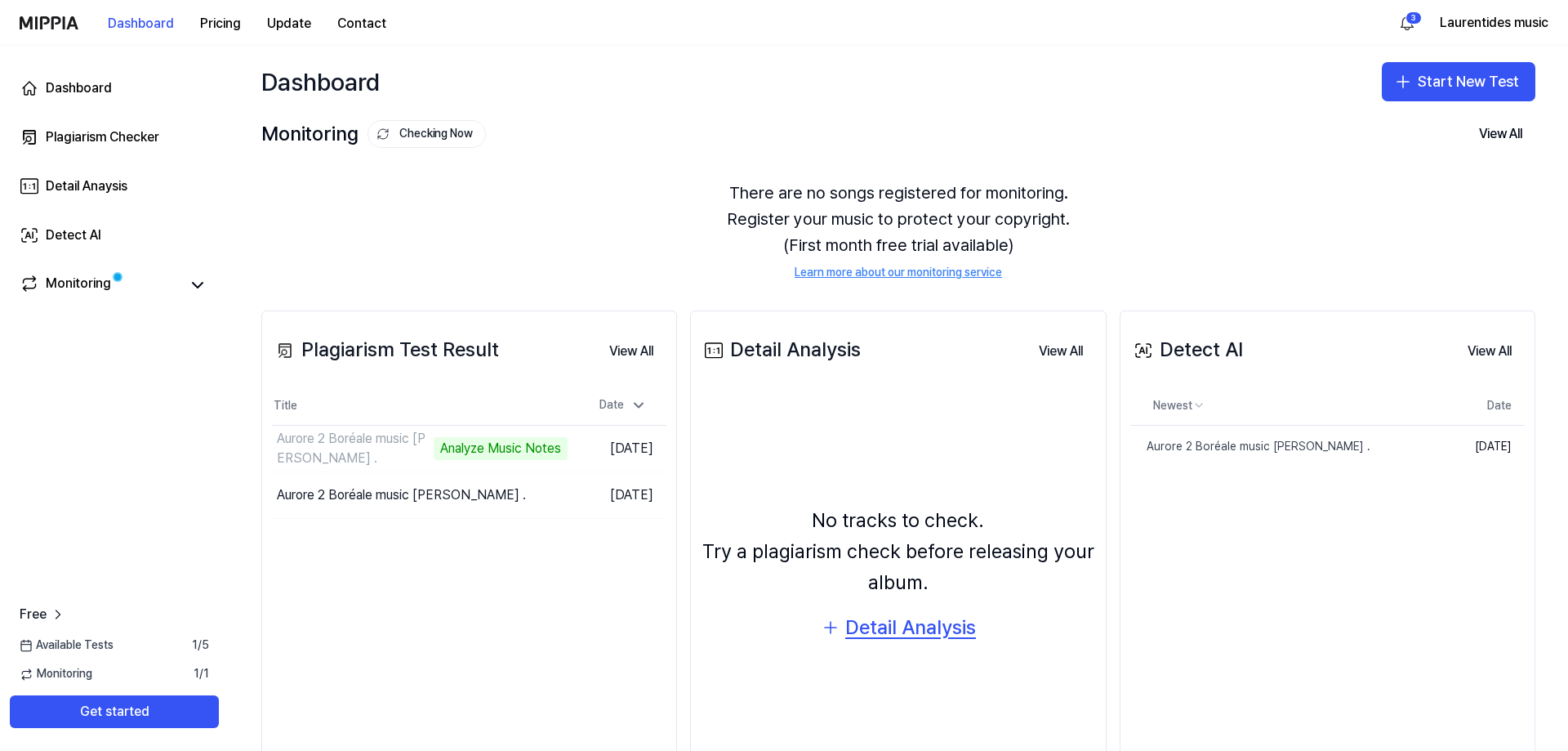
click at [873, 627] on div "Detail Analysis" at bounding box center [910, 626] width 130 height 31
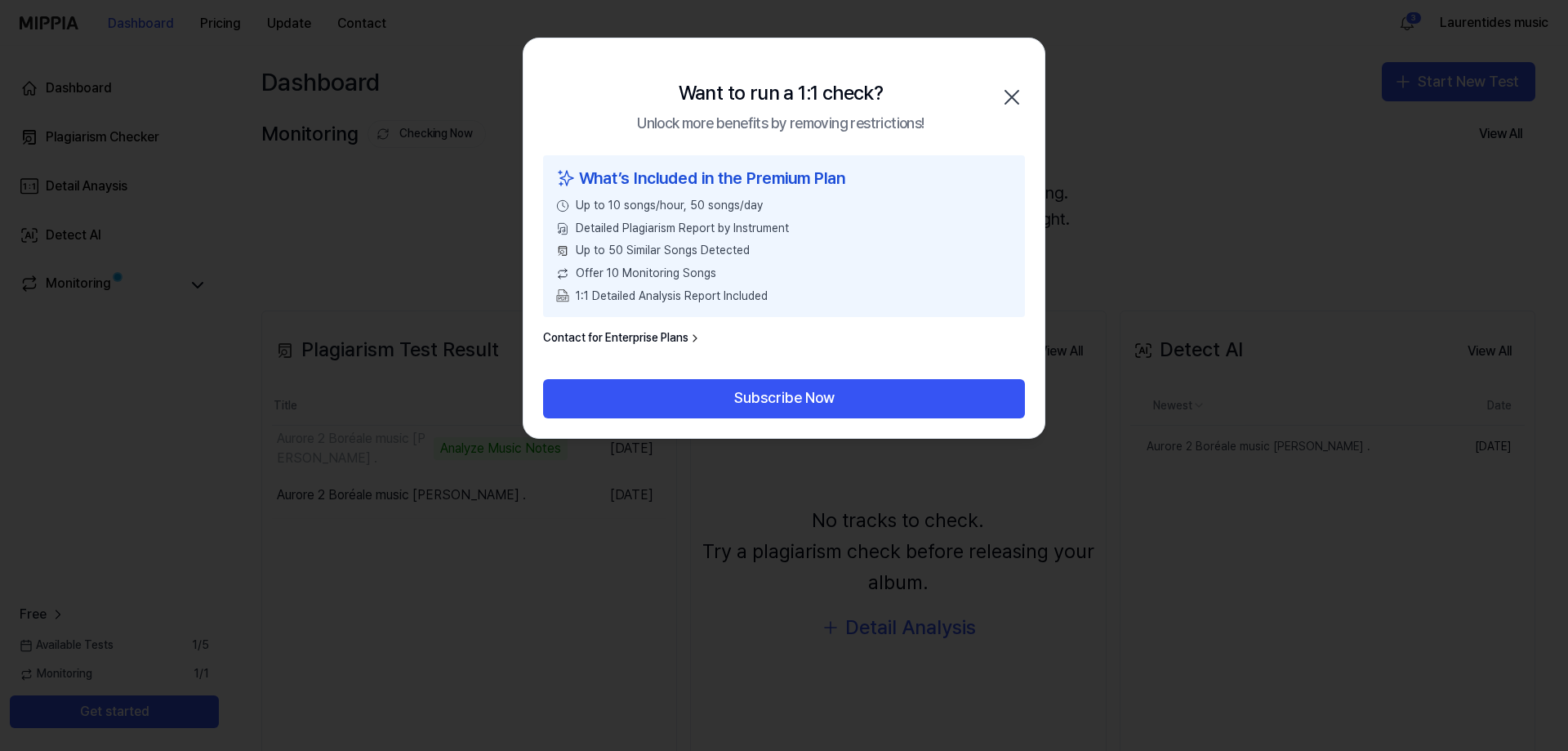
click at [1016, 97] on icon "button" at bounding box center [1012, 97] width 26 height 26
